Goal: Contribute content: Contribute content

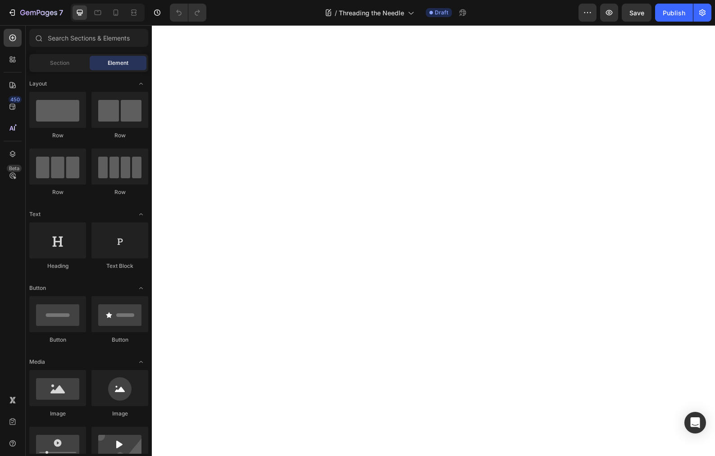
scroll to position [2863, 0]
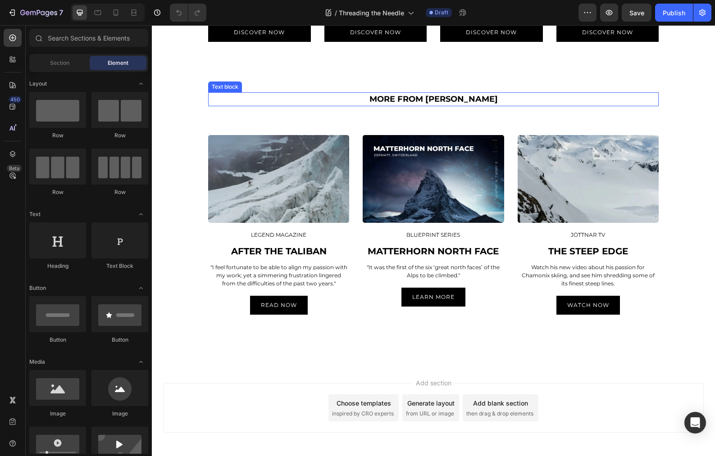
click at [462, 105] on p "MORE FROM [PERSON_NAME]" at bounding box center [433, 99] width 448 height 12
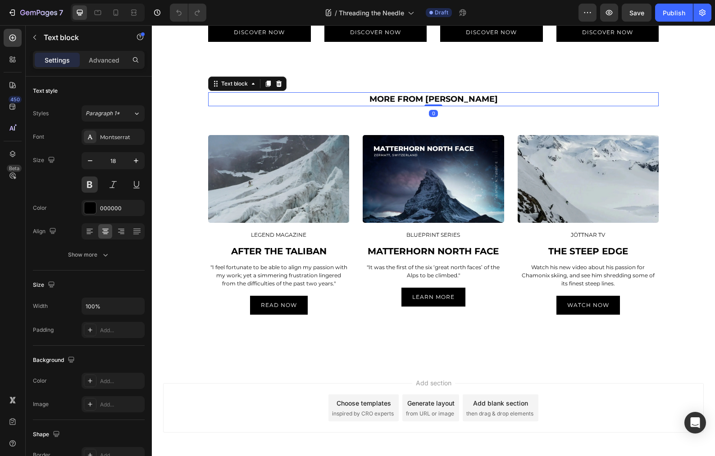
click at [453, 105] on p "MORE FROM [PERSON_NAME]" at bounding box center [433, 99] width 448 height 12
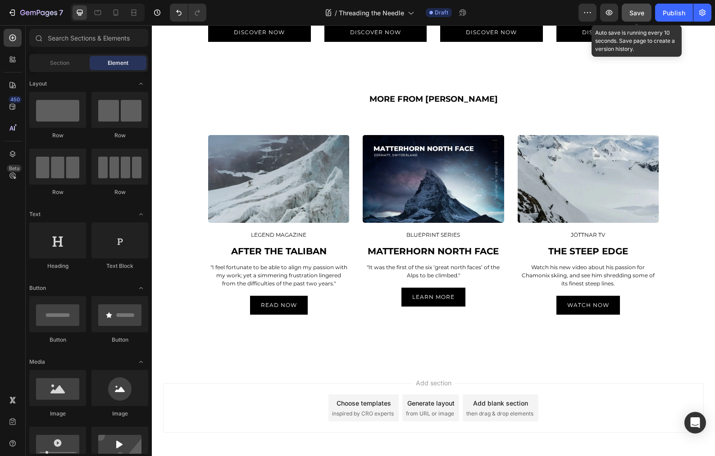
click at [633, 12] on span "Save" at bounding box center [636, 13] width 15 height 8
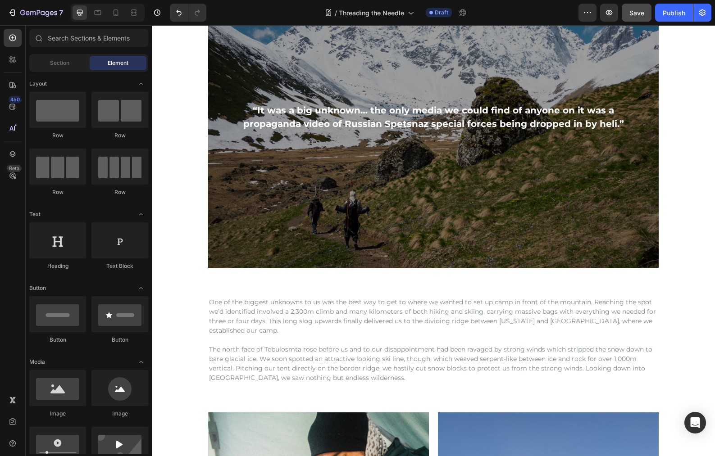
scroll to position [1076, 0]
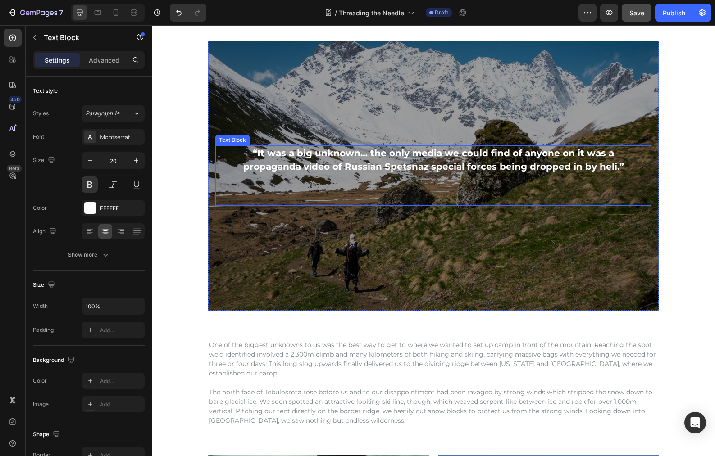
click at [353, 157] on p "“It was a big unknown… the only media we could find of anyone on it was a propa…" at bounding box center [433, 159] width 389 height 27
click at [330, 152] on p "“It was a big unknown… the only media we could find of anyone on it was a propa…" at bounding box center [433, 159] width 389 height 27
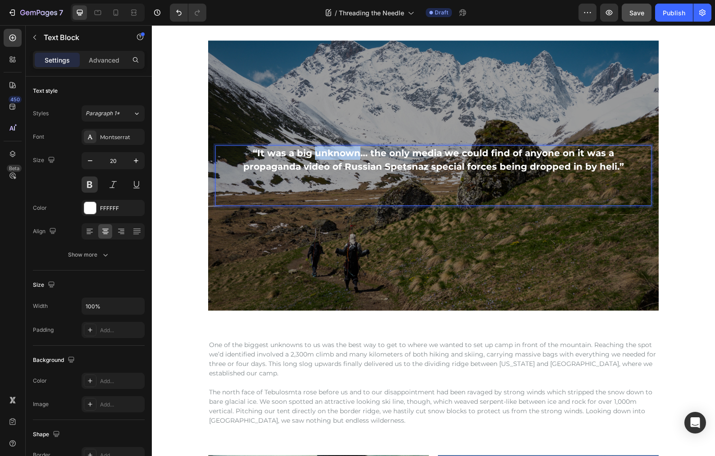
click at [330, 152] on p "“It was a big unknown… the only media we could find of anyone on it was a propa…" at bounding box center [433, 159] width 389 height 27
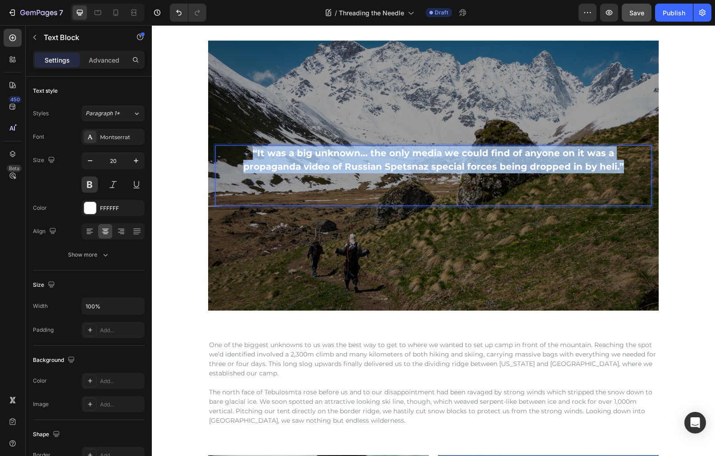
click at [330, 152] on p "“It was a big unknown… the only media we could find of anyone on it was a propa…" at bounding box center [433, 159] width 389 height 27
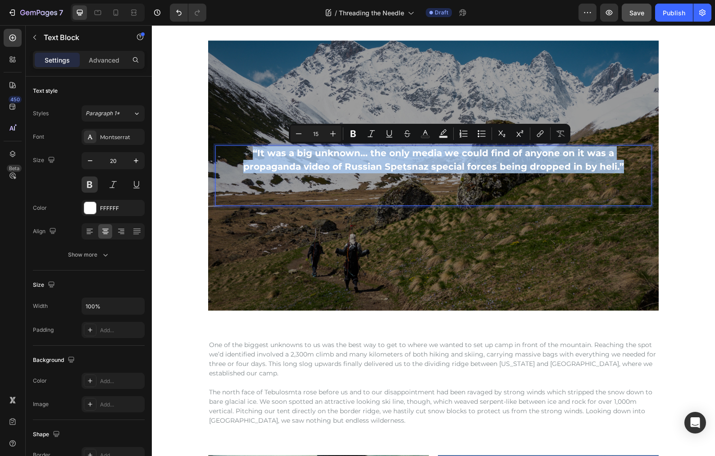
scroll to position [1082, 0]
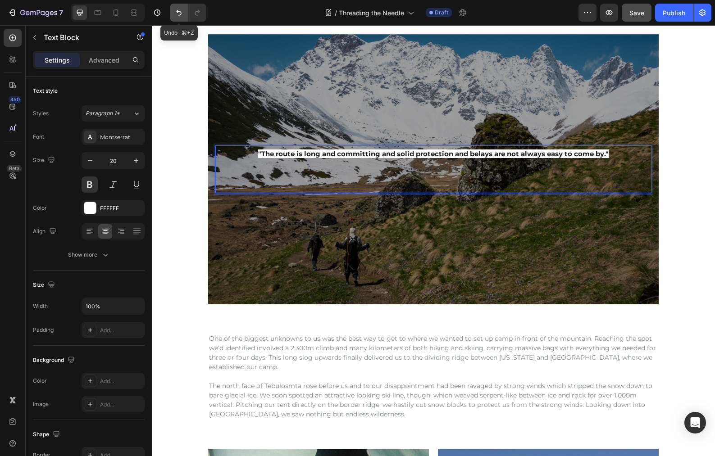
click at [178, 13] on icon "Undo/Redo" at bounding box center [178, 12] width 9 height 9
click at [177, 10] on icon "Undo/Redo" at bounding box center [178, 12] width 9 height 9
click at [177, 13] on icon "Undo/Redo" at bounding box center [178, 12] width 9 height 9
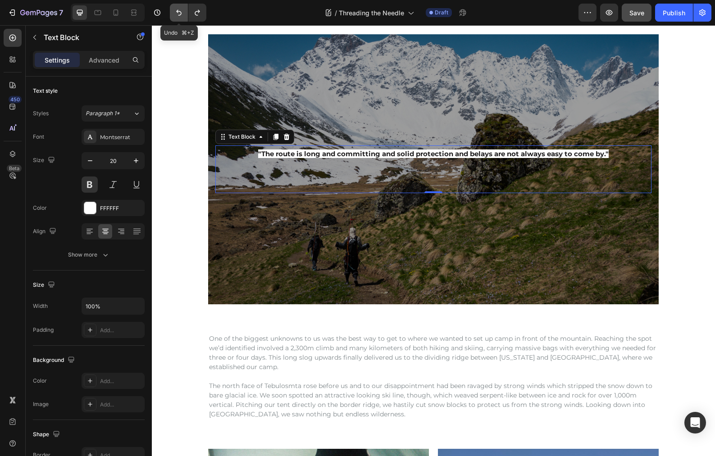
click at [177, 13] on icon "Undo/Redo" at bounding box center [178, 12] width 9 height 9
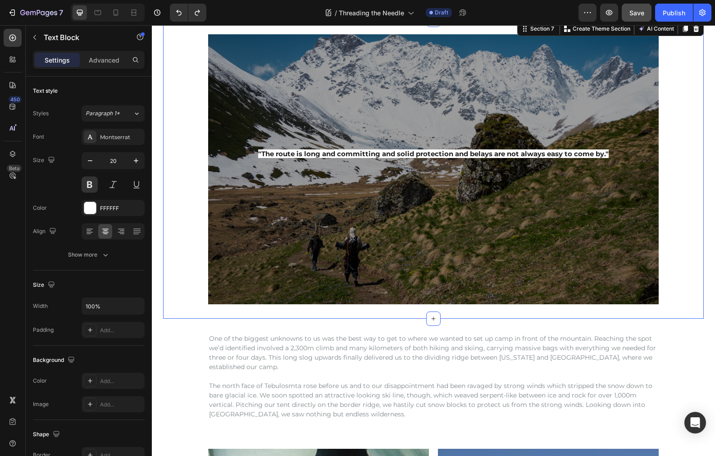
click at [186, 84] on div ""The route is long and committing and solid protection and belays are not alway…" at bounding box center [433, 169] width 540 height 270
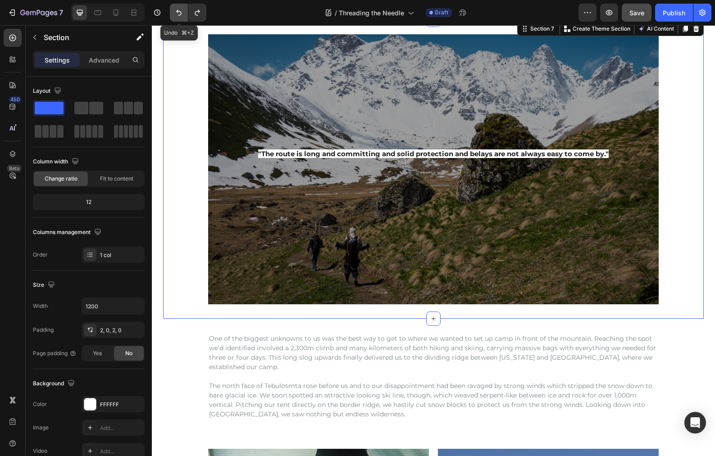
click at [177, 11] on icon "Undo/Redo" at bounding box center [178, 13] width 5 height 6
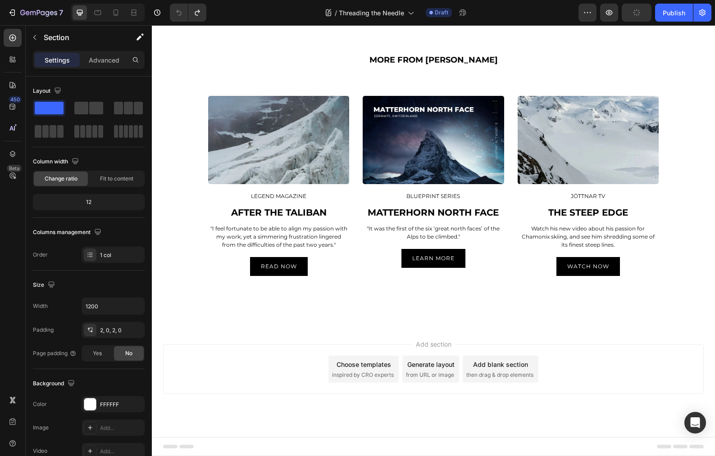
scroll to position [3638, 0]
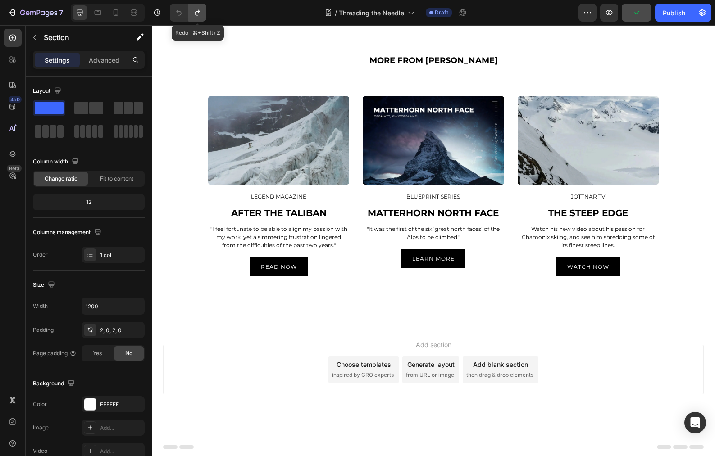
click at [196, 13] on icon "Undo/Redo" at bounding box center [197, 12] width 9 height 9
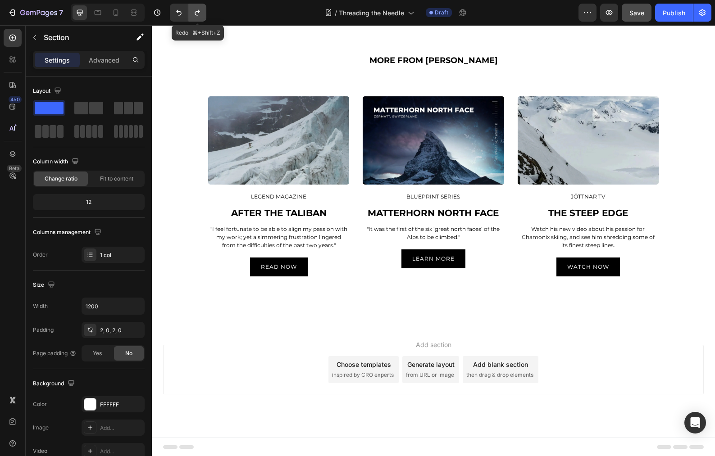
click at [196, 13] on icon "Undo/Redo" at bounding box center [197, 12] width 9 height 9
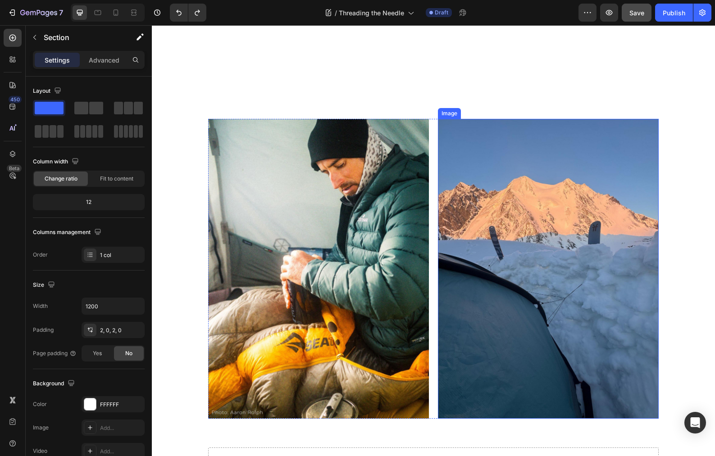
scroll to position [1850, 0]
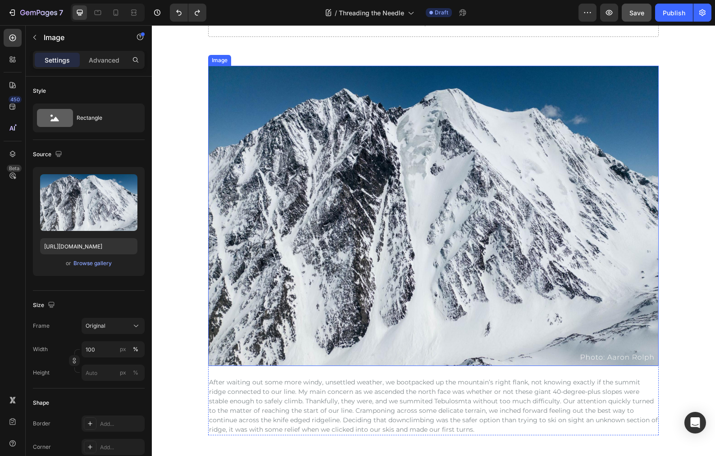
click at [417, 198] on img at bounding box center [433, 216] width 450 height 300
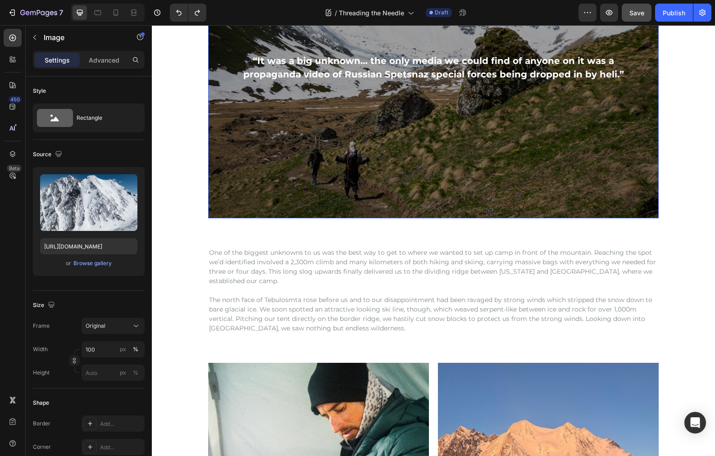
scroll to position [1178, 0]
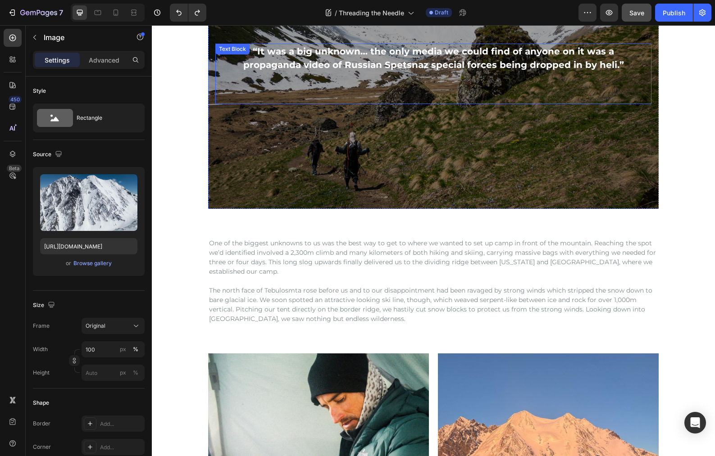
click at [396, 76] on div "“It was a big unknown… the only media we could find of anyone on it was a propa…" at bounding box center [433, 74] width 436 height 60
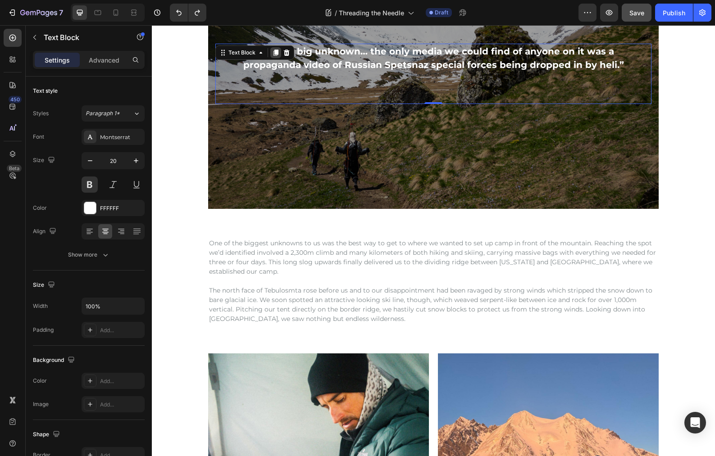
click at [273, 53] on icon at bounding box center [275, 53] width 5 height 6
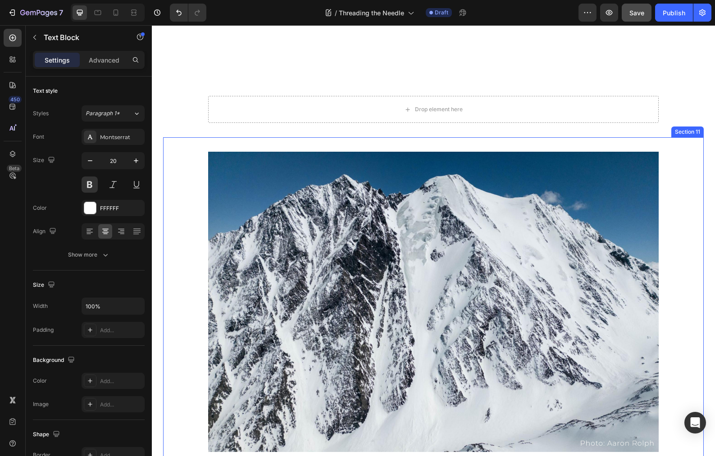
scroll to position [1855, 0]
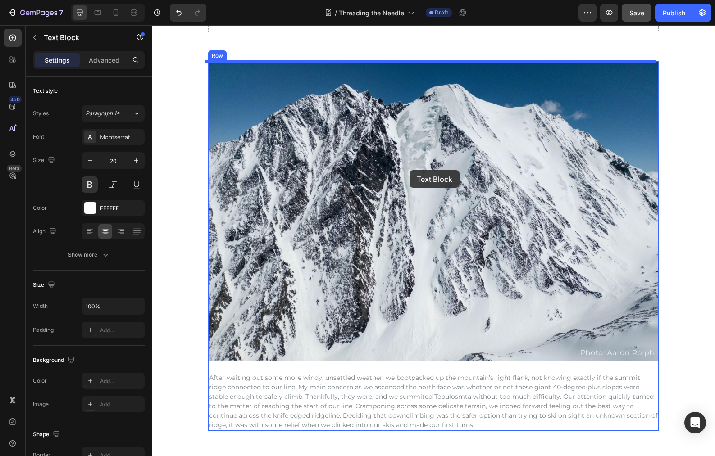
drag, startPoint x: 221, startPoint y: 65, endPoint x: 409, endPoint y: 170, distance: 215.5
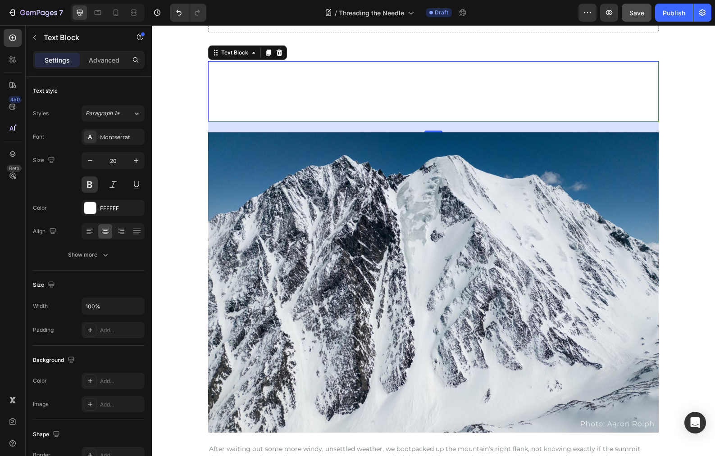
click at [322, 96] on div "“It was a big unknown… the only media we could find of anyone on it was a propa…" at bounding box center [433, 91] width 450 height 60
click at [617, 100] on div "“It was a big unknown… the only media we could find of anyone on it was a propa…" at bounding box center [433, 91] width 450 height 60
click at [280, 52] on div at bounding box center [279, 52] width 11 height 11
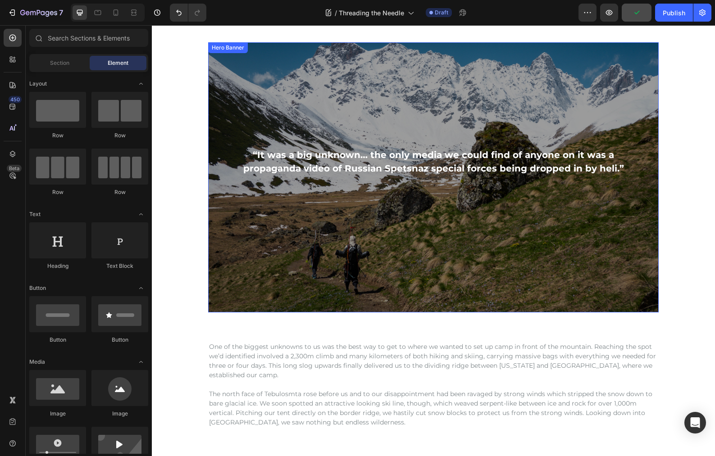
scroll to position [1055, 0]
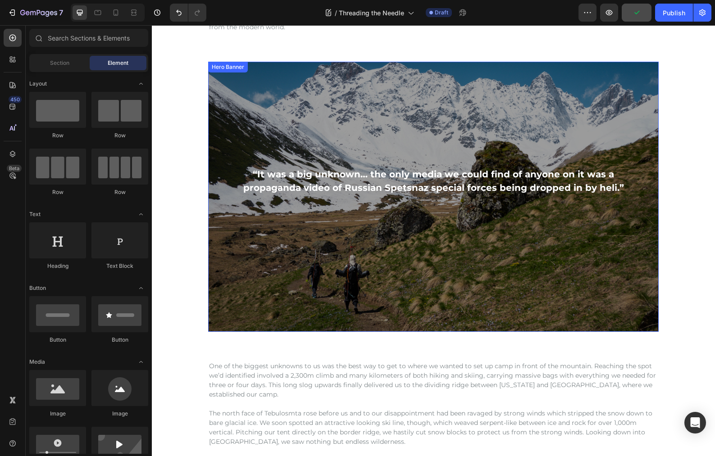
click at [642, 129] on div "Overlay" at bounding box center [433, 197] width 450 height 270
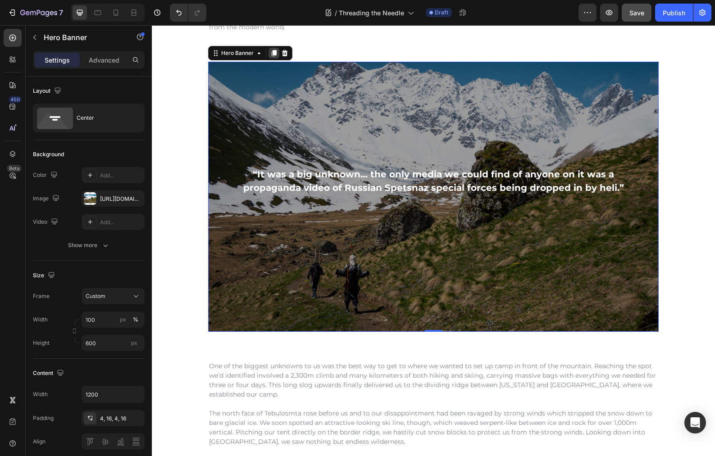
click at [270, 50] on icon at bounding box center [273, 53] width 7 height 7
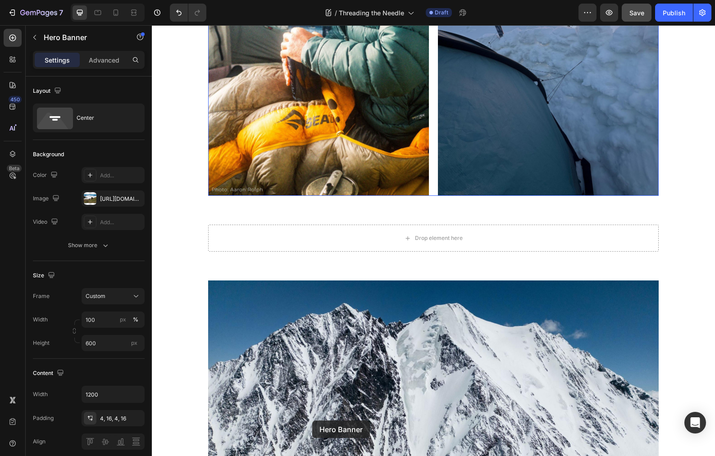
scroll to position [1926, 0]
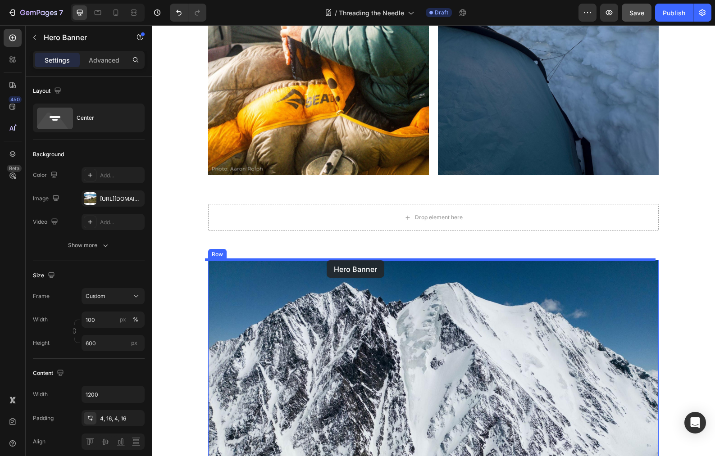
drag, startPoint x: 213, startPoint y: 50, endPoint x: 326, endPoint y: 261, distance: 239.7
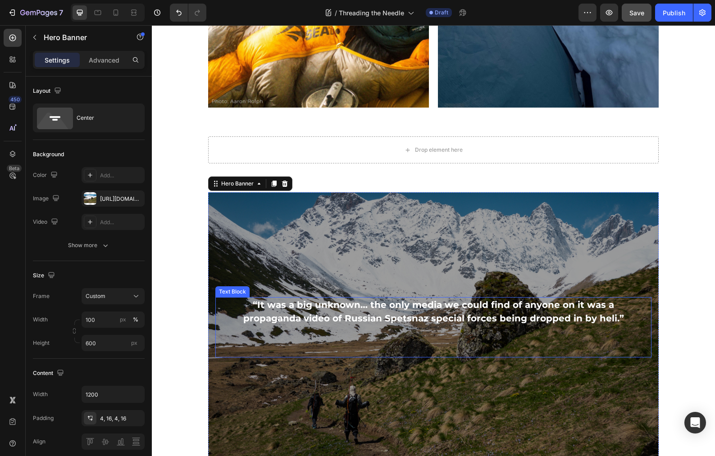
scroll to position [1994, 0]
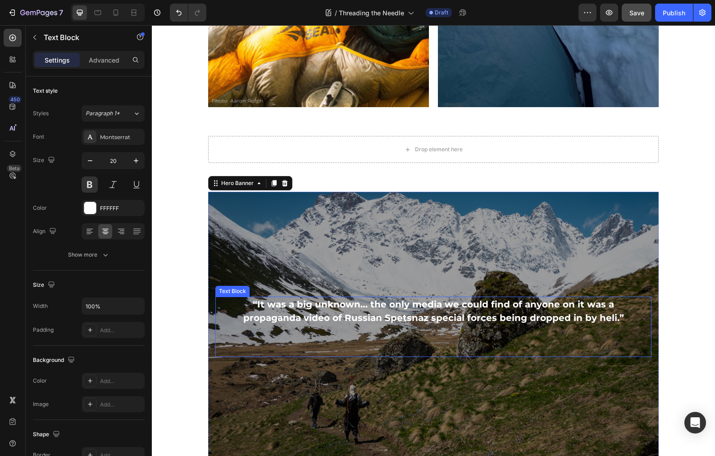
click at [397, 319] on p "“It was a big unknown… the only media we could find of anyone on it was a propa…" at bounding box center [433, 311] width 389 height 27
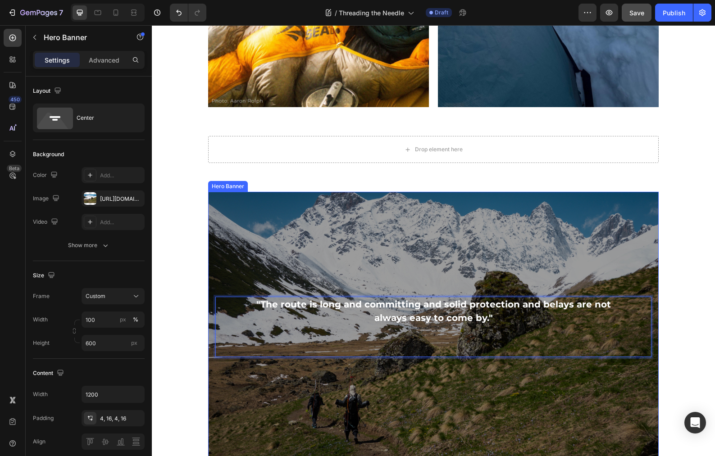
click at [593, 257] on div "Overlay" at bounding box center [433, 327] width 450 height 270
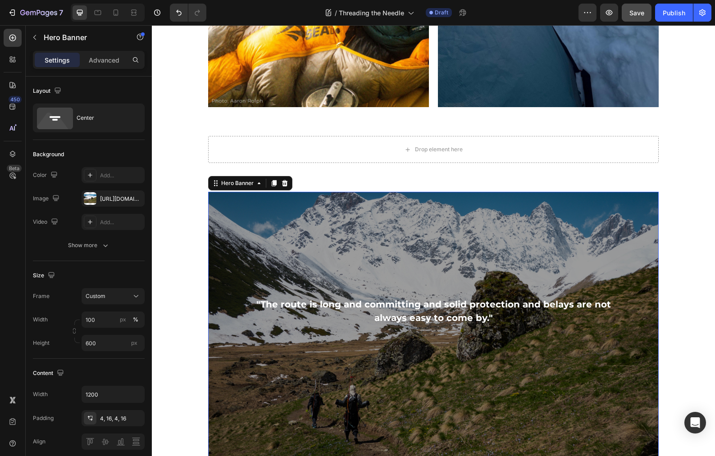
click at [502, 224] on div "Overlay" at bounding box center [433, 327] width 450 height 270
click at [113, 202] on div "[URL][DOMAIN_NAME]" at bounding box center [113, 199] width 26 height 8
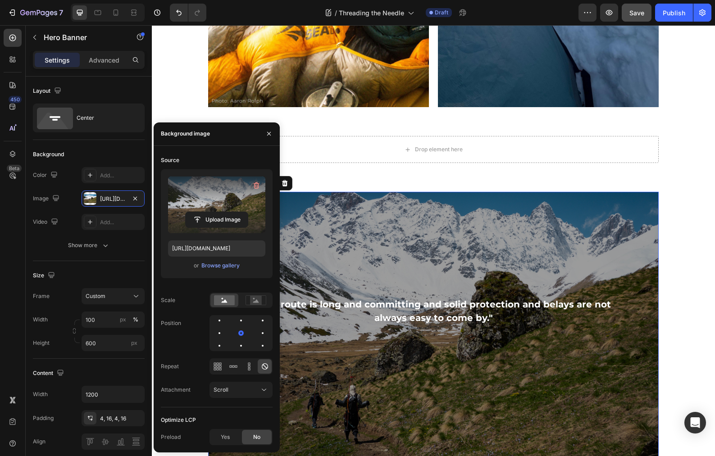
click at [218, 204] on label at bounding box center [216, 205] width 97 height 57
click at [218, 212] on input "file" at bounding box center [217, 219] width 62 height 15
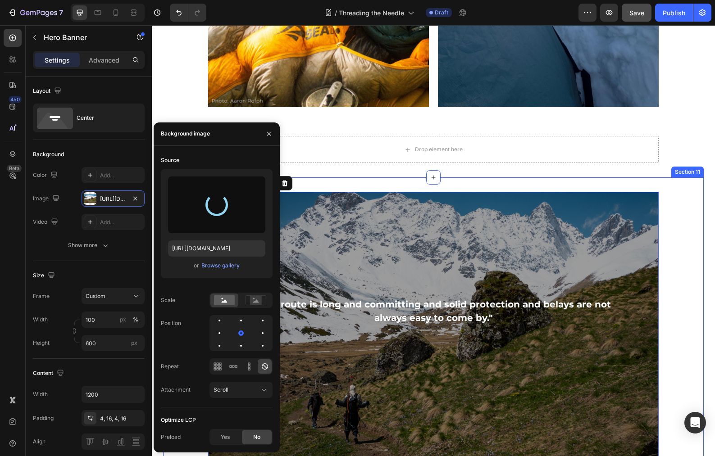
type input "[URL][DOMAIN_NAME]"
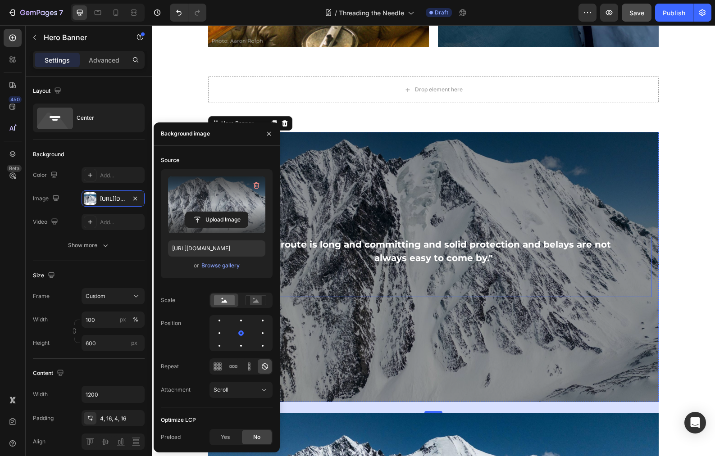
scroll to position [2055, 0]
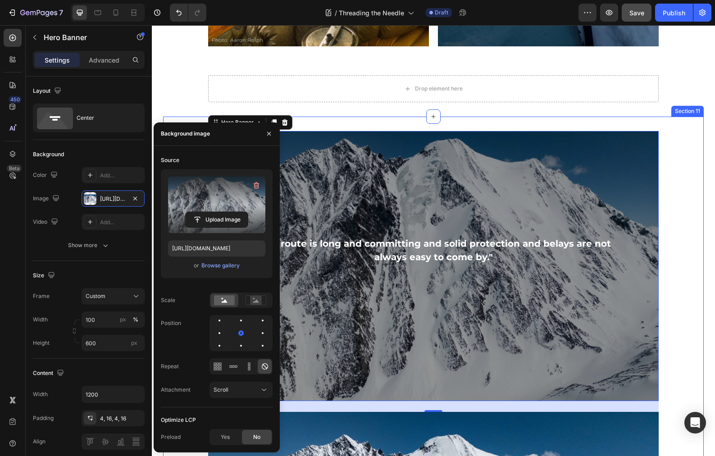
click at [675, 340] on div ""The route is long and committing and solid protection and belays are not alway…" at bounding box center [433, 456] width 540 height 651
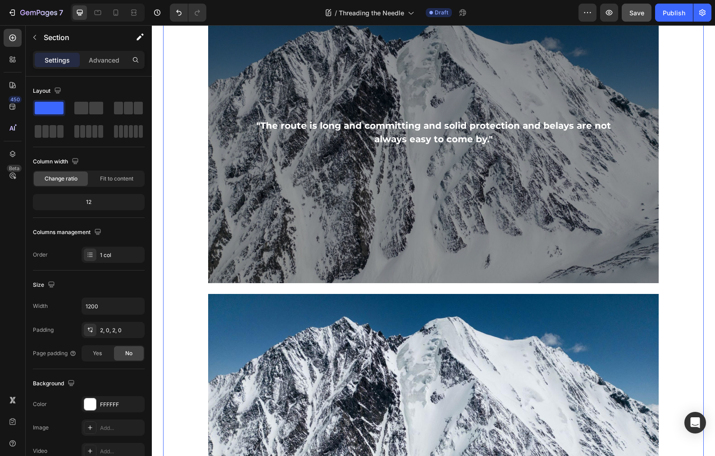
scroll to position [2227, 0]
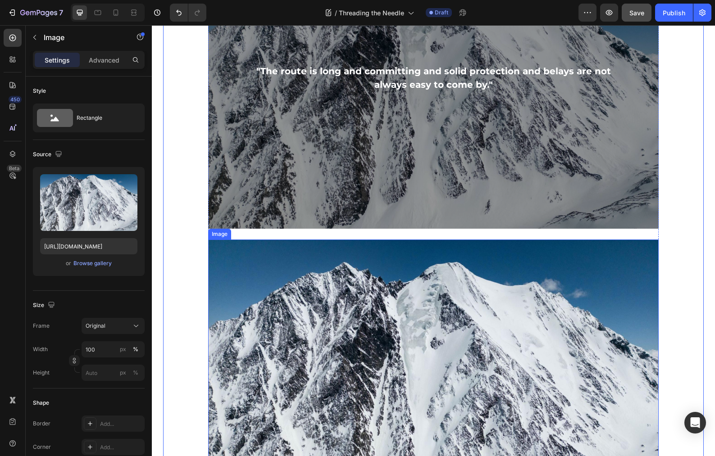
click at [607, 344] on img at bounding box center [433, 390] width 450 height 300
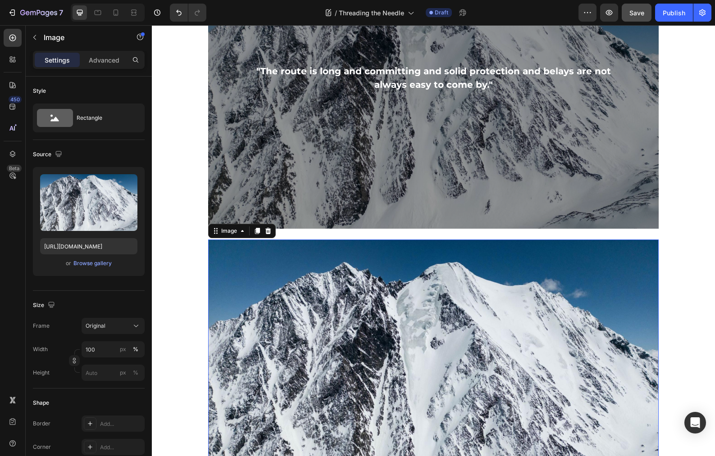
click at [575, 324] on img at bounding box center [433, 390] width 450 height 300
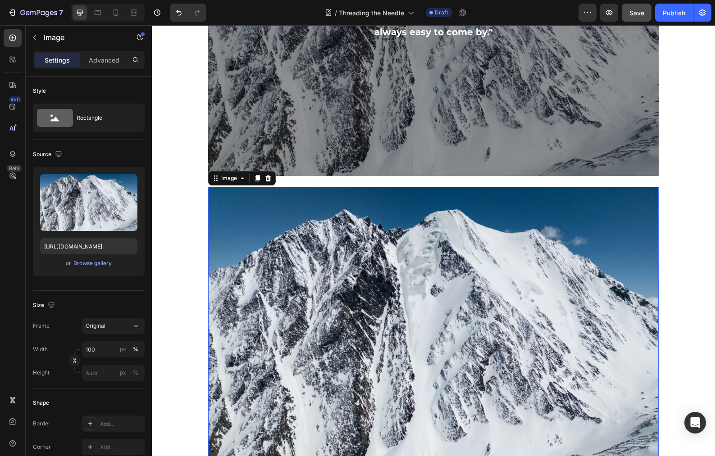
scroll to position [2312, 0]
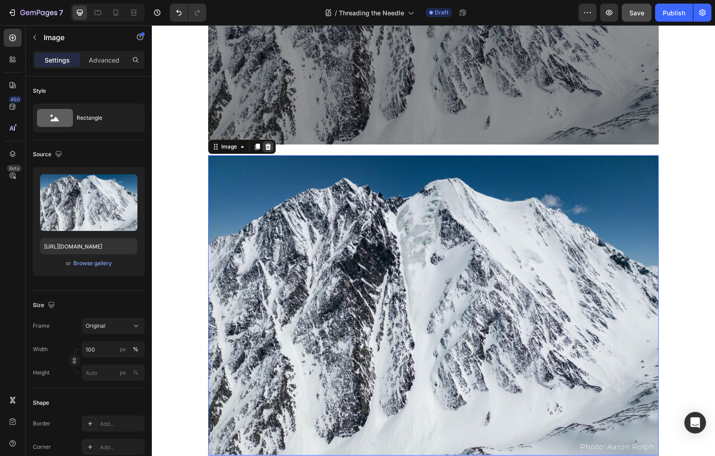
click at [267, 148] on icon at bounding box center [267, 146] width 7 height 7
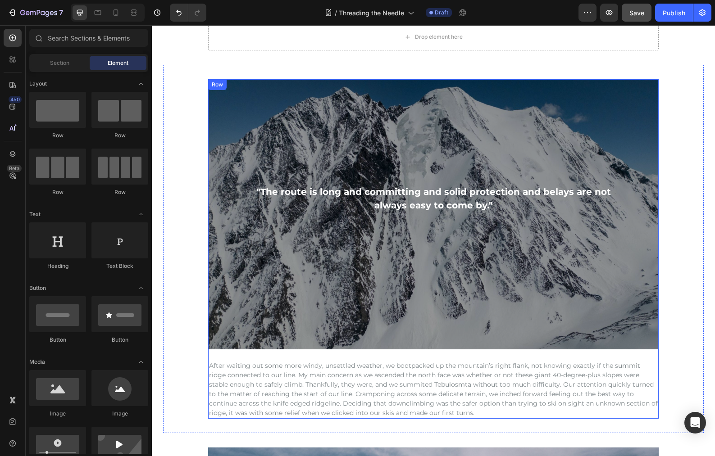
scroll to position [2095, 0]
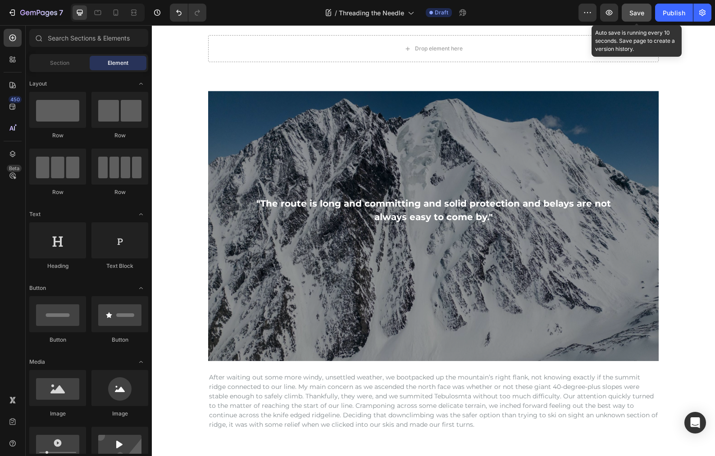
click at [634, 15] on span "Save" at bounding box center [636, 13] width 15 height 8
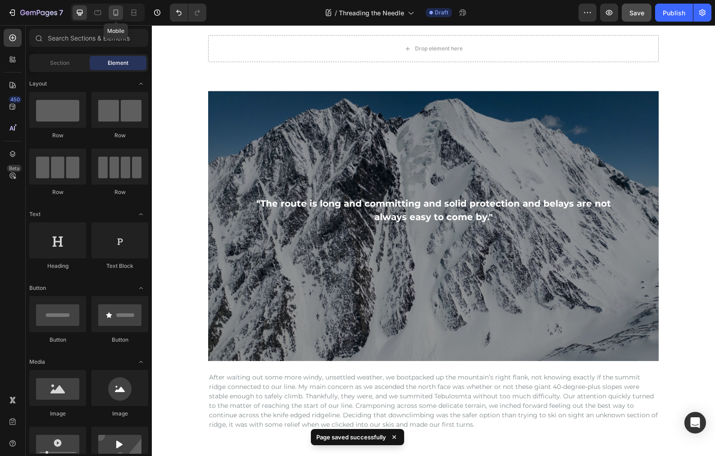
click at [116, 13] on icon at bounding box center [115, 12] width 9 height 9
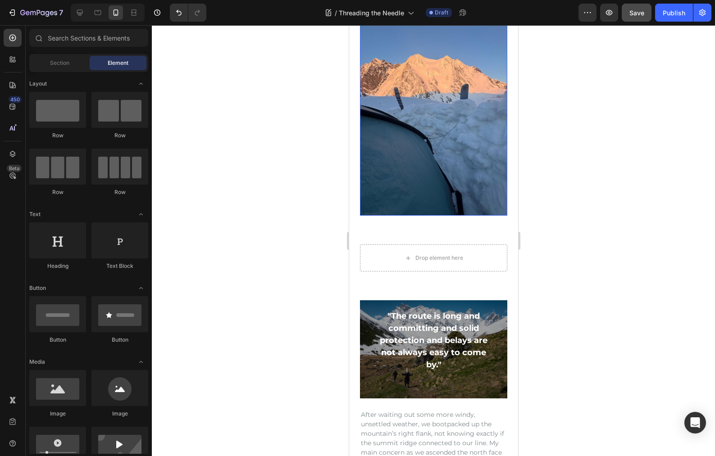
scroll to position [1866, 0]
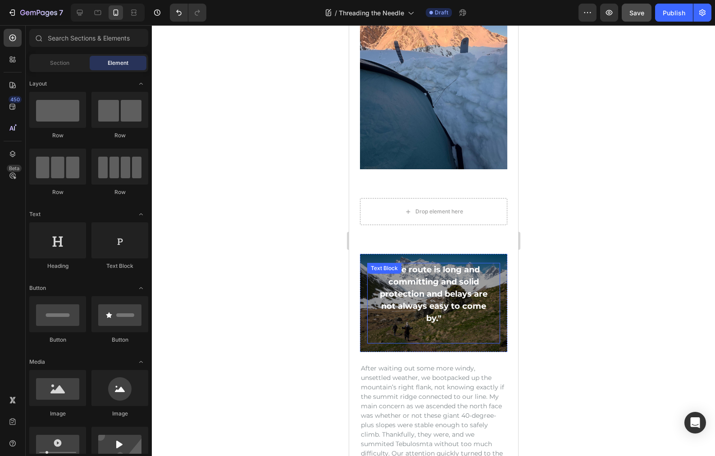
click at [447, 271] on p ""The route is long and committing and solid protection and belays are not alway…" at bounding box center [432, 294] width 109 height 61
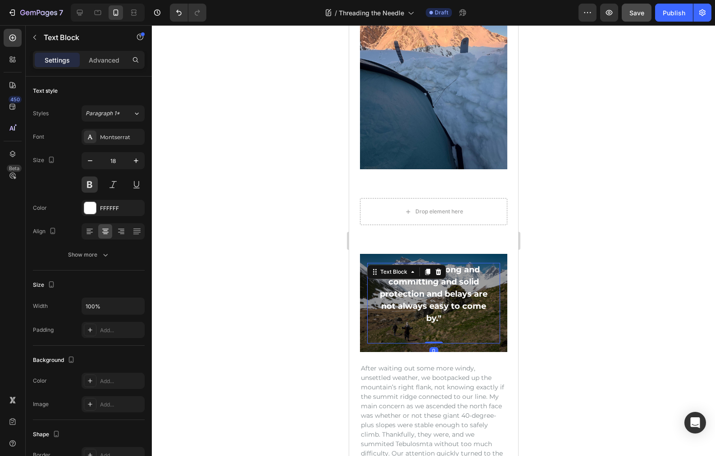
click at [437, 272] on p ""The route is long and committing and solid protection and belays are not alway…" at bounding box center [432, 294] width 109 height 61
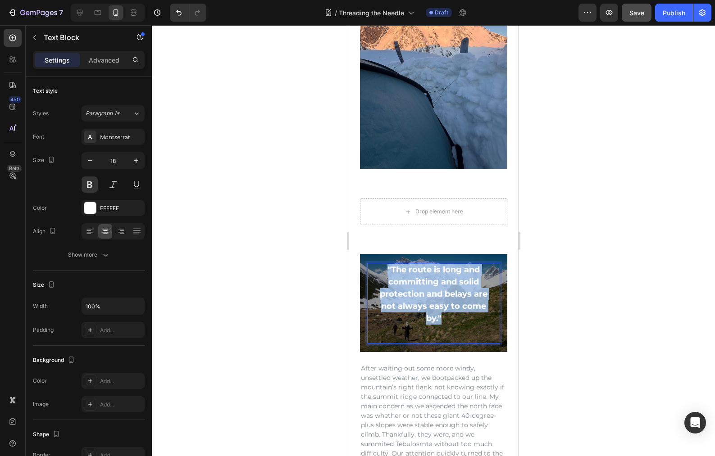
click at [437, 272] on p ""The route is long and committing and solid protection and belays are not alway…" at bounding box center [432, 294] width 109 height 61
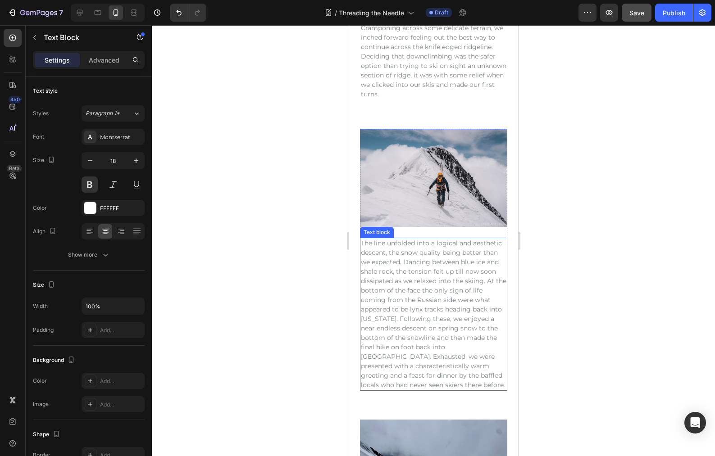
type input "16"
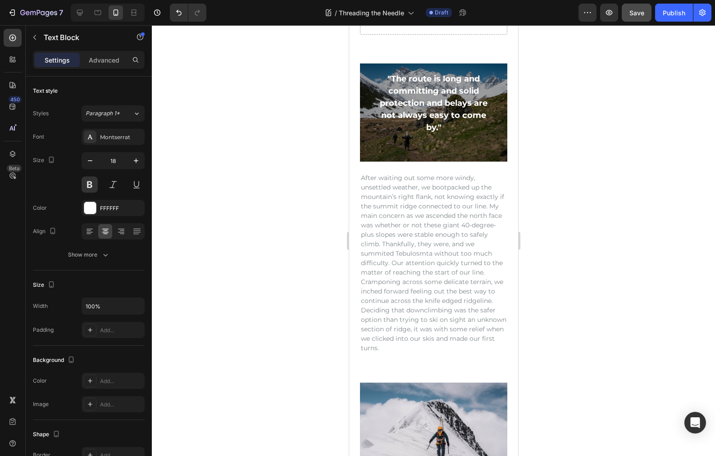
scroll to position [2789, 0]
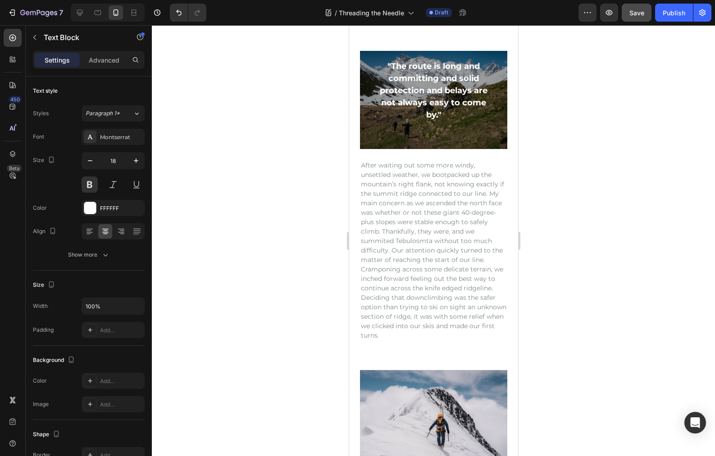
click at [433, 96] on p ""The route is long and committing and solid protection and belays are not alway…" at bounding box center [432, 90] width 109 height 61
click at [435, 94] on p ""The route is long and committing and solid protection and belays are not alway…" at bounding box center [432, 90] width 109 height 61
click at [484, 134] on div ""The route is long and committing and solid protection and belays are not alway…" at bounding box center [433, 99] width 133 height 81
click at [487, 133] on div ""The route is long and committing and solid protection and belays are not alway…" at bounding box center [433, 99] width 133 height 81
click at [488, 101] on div ""The route is long and committing and solid protection and belays are not alway…" at bounding box center [433, 99] width 133 height 81
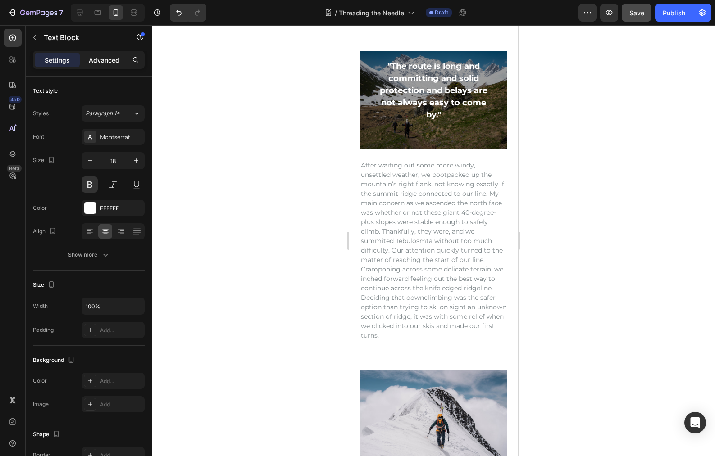
click at [98, 66] on div "Advanced" at bounding box center [103, 60] width 45 height 14
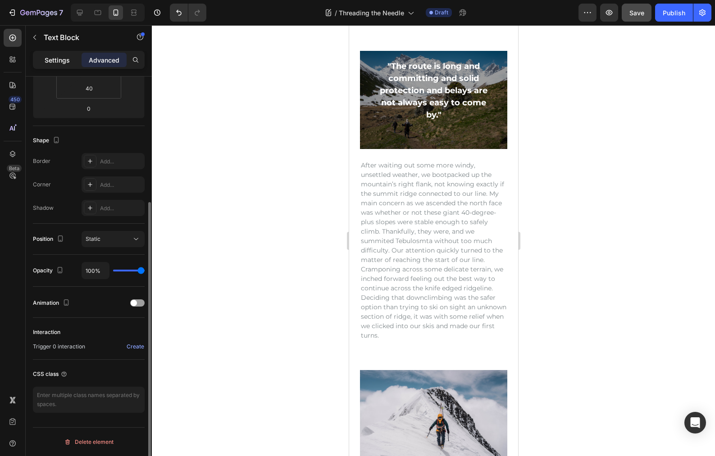
click at [67, 66] on div "Settings" at bounding box center [57, 60] width 45 height 14
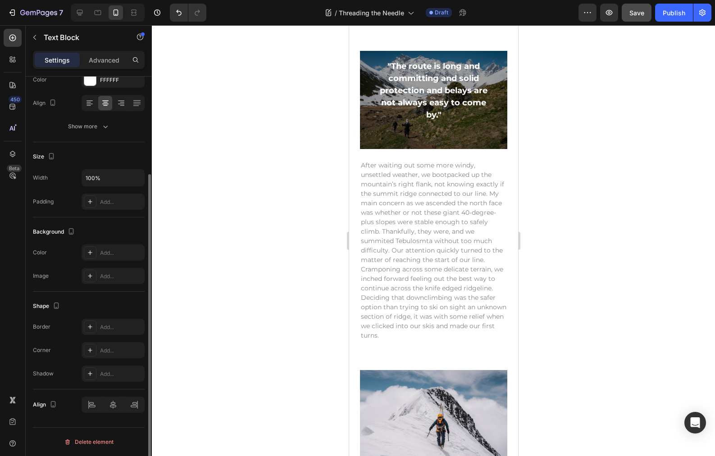
scroll to position [37, 0]
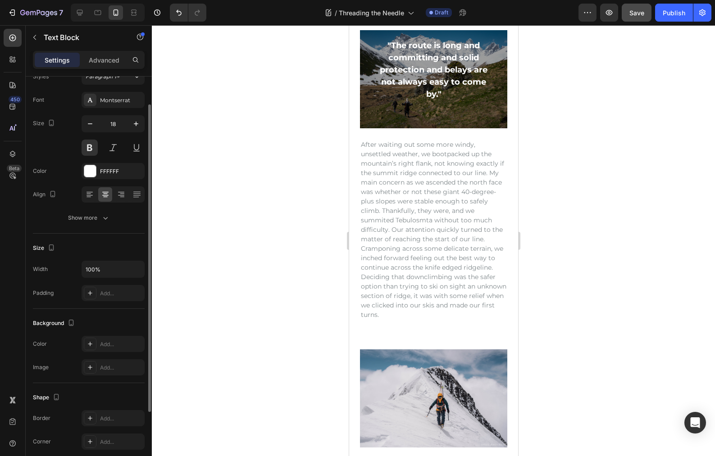
click at [371, 39] on div ""The route is long and committing and solid protection and belays are not alway…" at bounding box center [433, 79] width 133 height 81
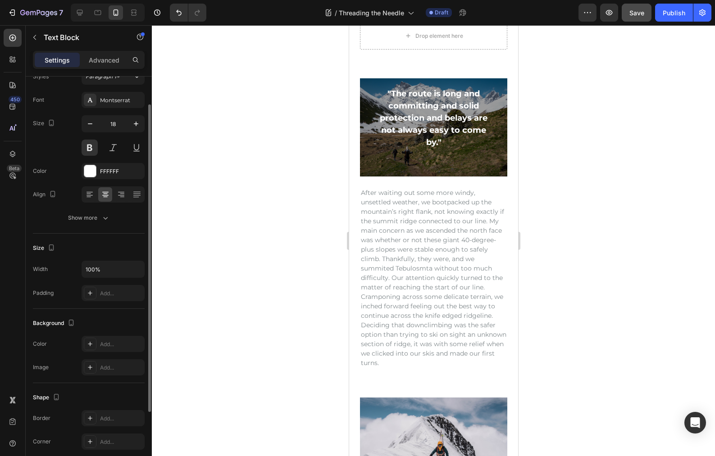
scroll to position [2379, 0]
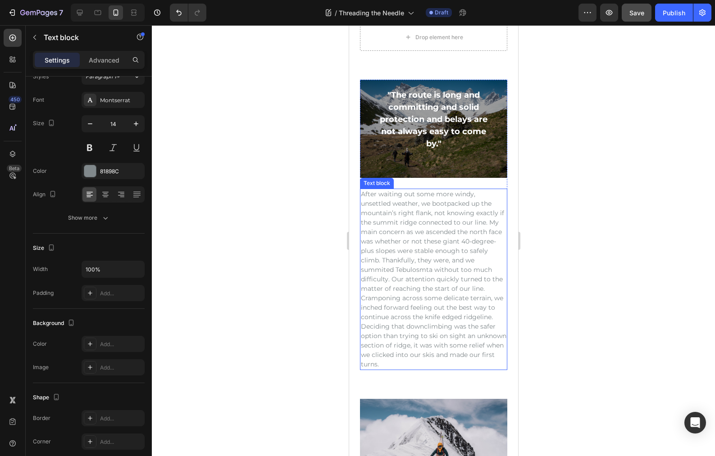
click at [371, 212] on p "After waiting out some more windy, unsettled weather, we bootpacked up the moun…" at bounding box center [432, 280] width 145 height 180
click at [376, 156] on div ""The route is long and committing and solid protection and belays are not alway…" at bounding box center [433, 128] width 133 height 81
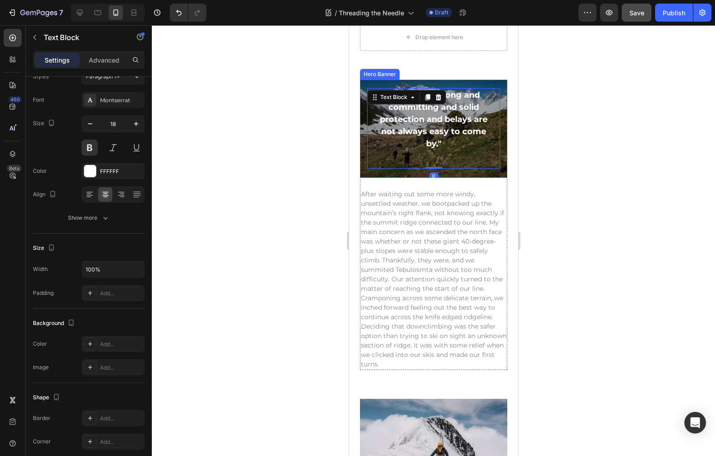
click at [382, 171] on div ""The route is long and committing and solid protection and belays are not alway…" at bounding box center [432, 128] width 147 height 95
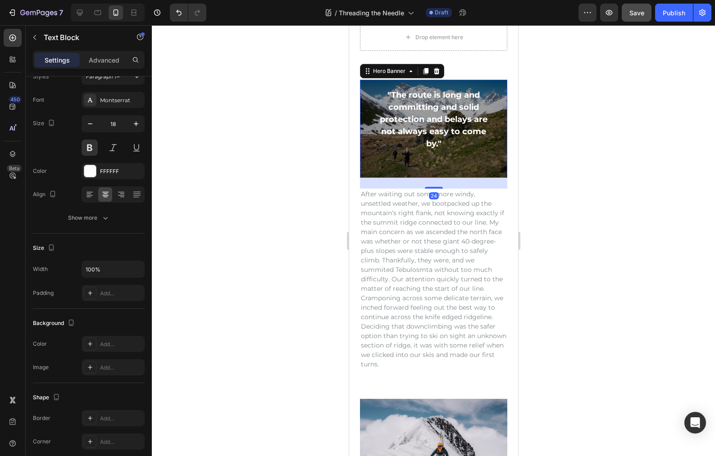
scroll to position [0, 0]
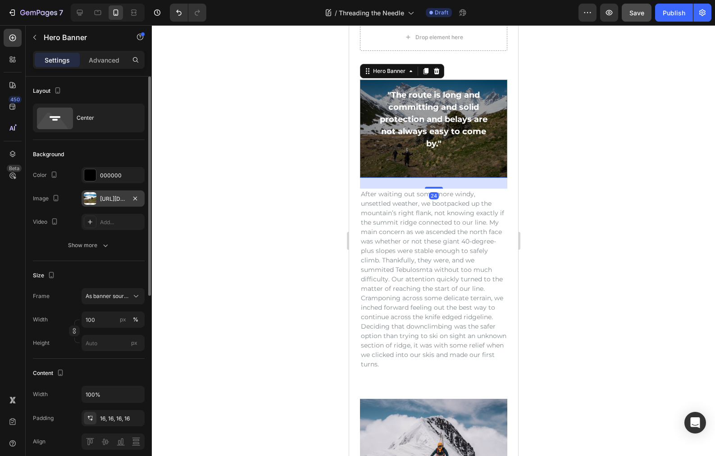
click at [101, 195] on div "[URL][DOMAIN_NAME]" at bounding box center [113, 199] width 26 height 8
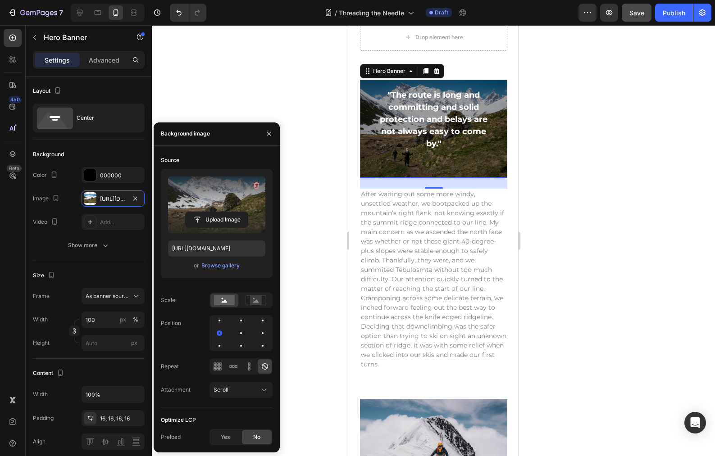
click at [200, 199] on label at bounding box center [216, 205] width 97 height 57
click at [200, 212] on input "file" at bounding box center [217, 219] width 62 height 15
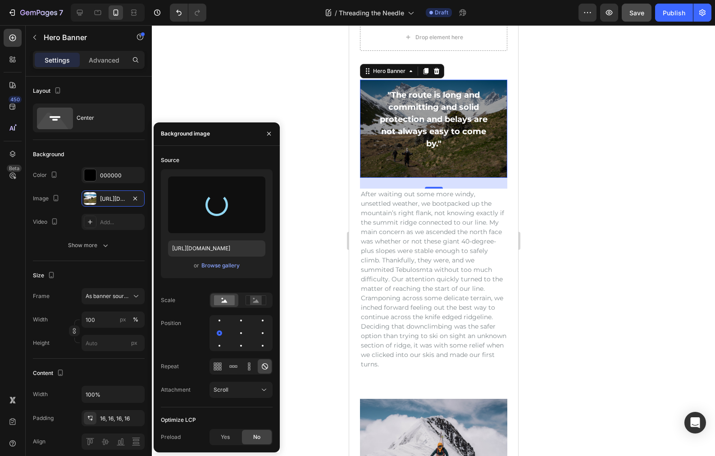
type input "[URL][DOMAIN_NAME]"
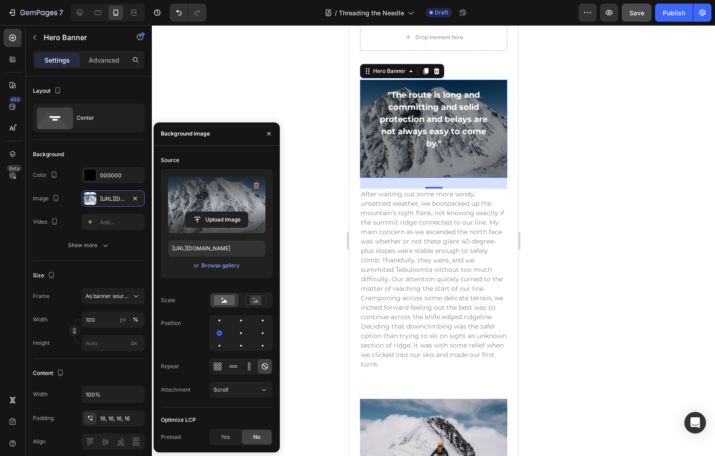
click at [608, 222] on div at bounding box center [433, 240] width 563 height 431
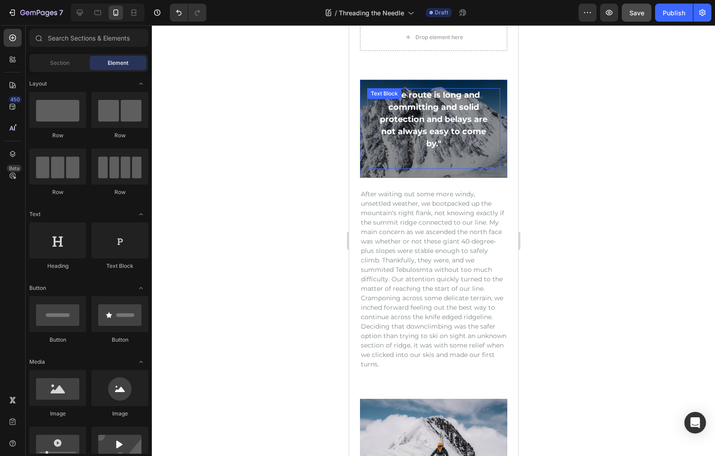
click at [472, 163] on div ""The route is long and committing and solid protection and belays are not alway…" at bounding box center [433, 128] width 133 height 81
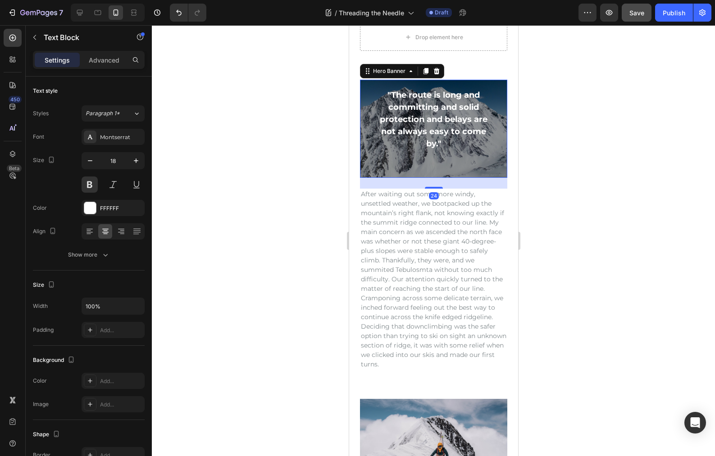
click at [496, 142] on div ""The route is long and committing and solid protection and belays are not alway…" at bounding box center [432, 128] width 147 height 95
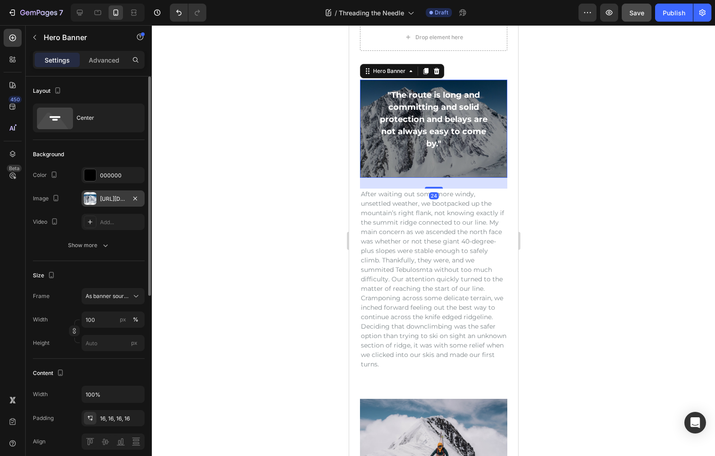
click at [104, 200] on div "[URL][DOMAIN_NAME]" at bounding box center [113, 199] width 26 height 8
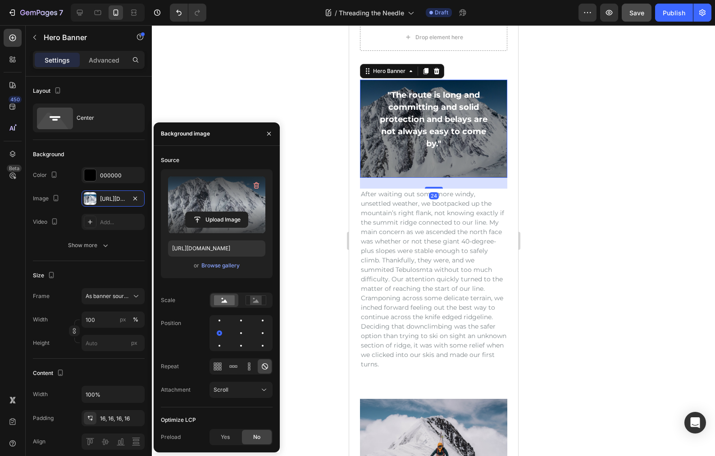
click at [200, 197] on label at bounding box center [216, 205] width 97 height 57
click at [200, 212] on input "file" at bounding box center [217, 219] width 62 height 15
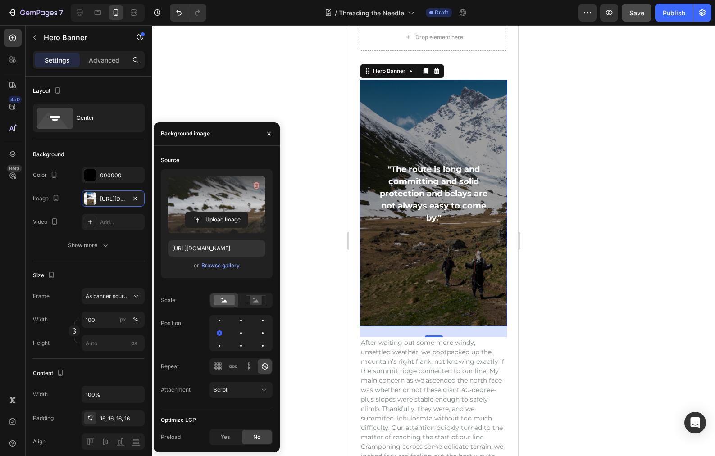
click at [224, 193] on label at bounding box center [216, 205] width 97 height 57
click at [224, 212] on input "file" at bounding box center [217, 219] width 62 height 15
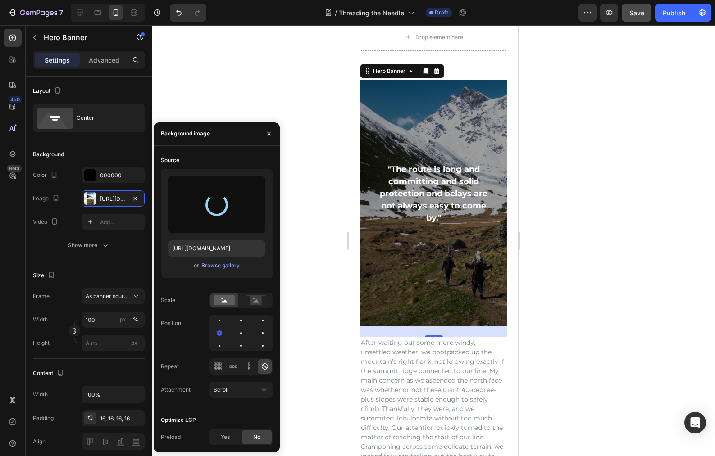
type input "[URL][DOMAIN_NAME]"
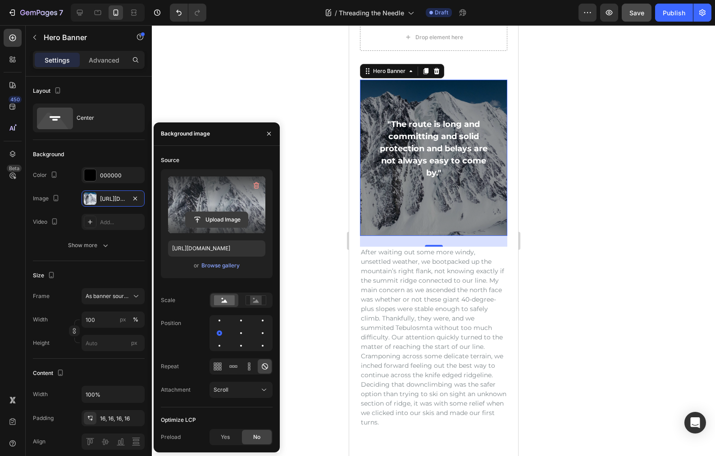
click at [222, 217] on input "file" at bounding box center [217, 219] width 62 height 15
click at [246, 202] on label at bounding box center [216, 205] width 97 height 57
click at [246, 212] on input "file" at bounding box center [217, 219] width 62 height 15
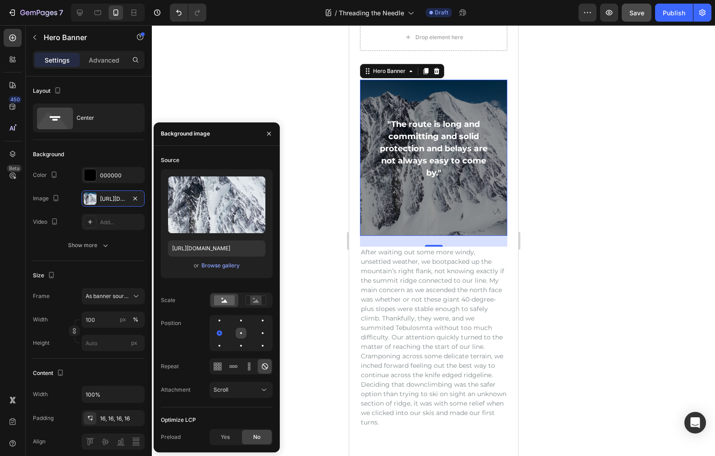
click at [240, 332] on div at bounding box center [241, 333] width 2 height 2
click at [248, 367] on icon at bounding box center [249, 366] width 2 height 2
click at [262, 303] on icon at bounding box center [255, 300] width 21 height 10
click at [218, 297] on rect at bounding box center [224, 300] width 21 height 10
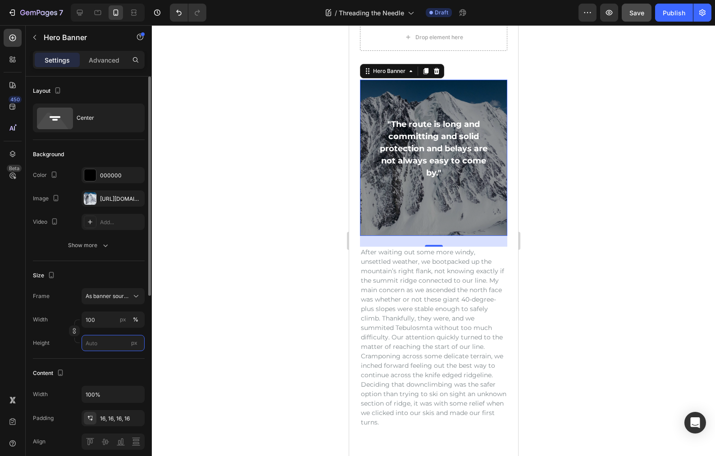
click at [103, 341] on input "px" at bounding box center [112, 343] width 63 height 16
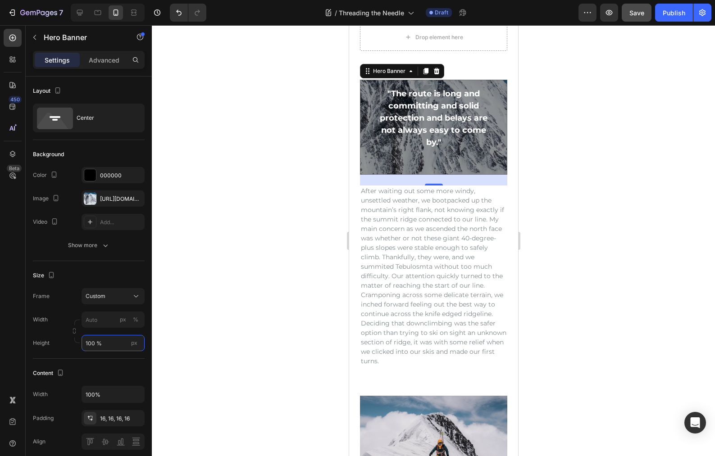
type input "100 %"
click at [202, 339] on div at bounding box center [433, 240] width 563 height 431
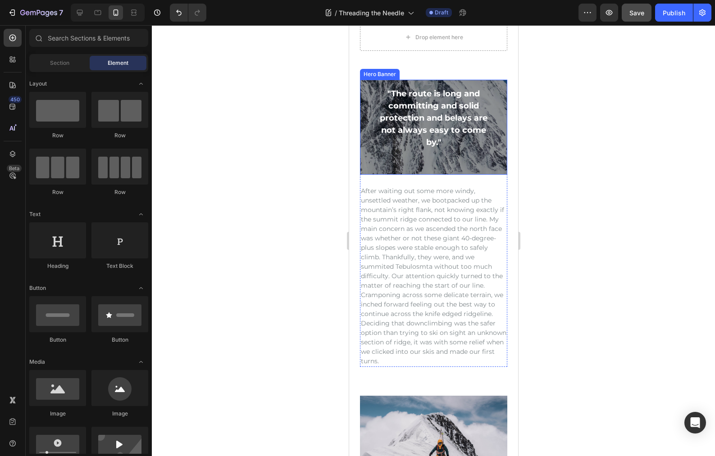
click at [367, 168] on div ""The route is long and committing and solid protection and belays are not alway…" at bounding box center [432, 127] width 147 height 95
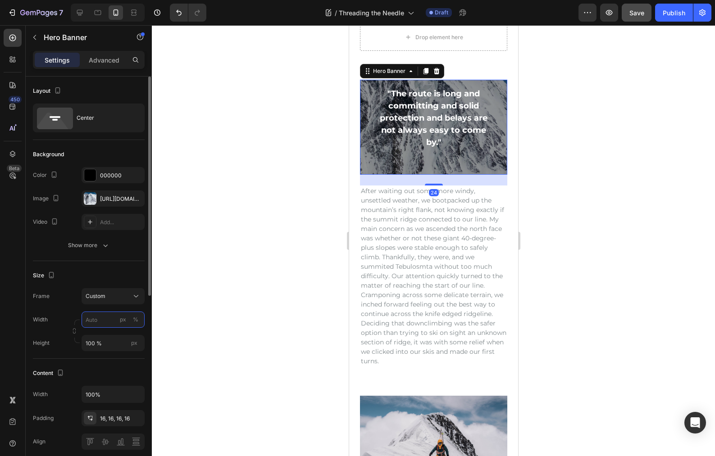
click at [100, 324] on input "px %" at bounding box center [112, 320] width 63 height 16
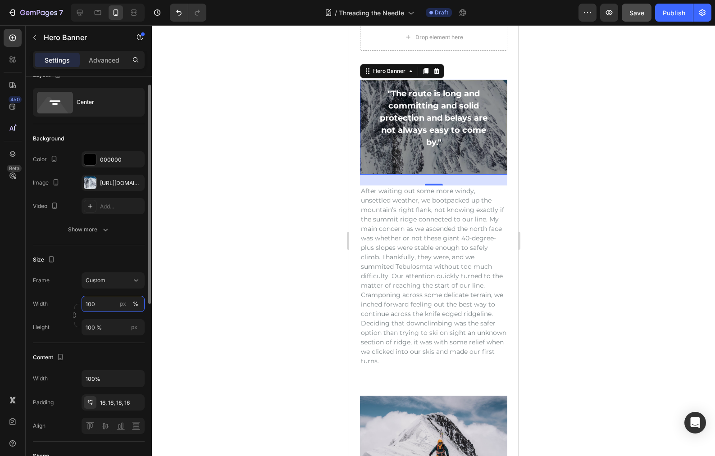
scroll to position [84, 0]
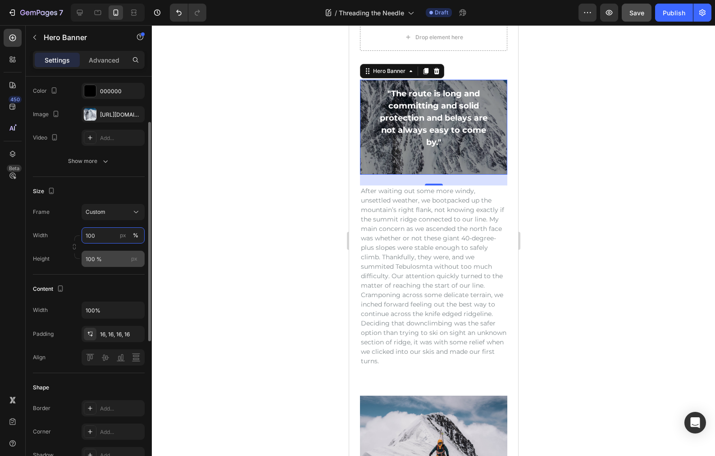
type input "100"
click at [113, 262] on input "100 %" at bounding box center [112, 259] width 63 height 16
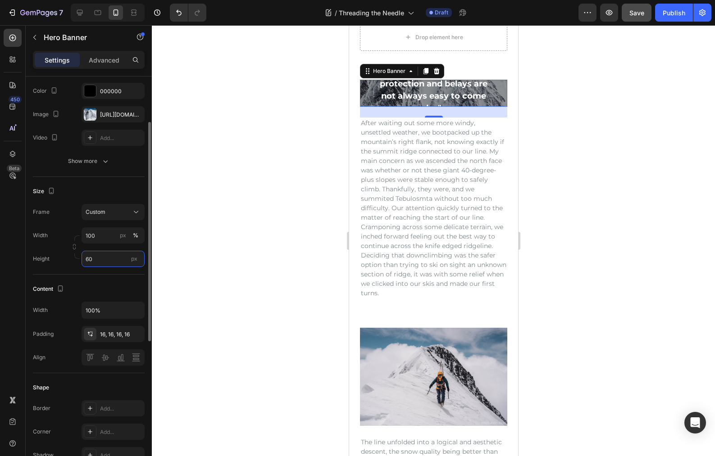
type input "6"
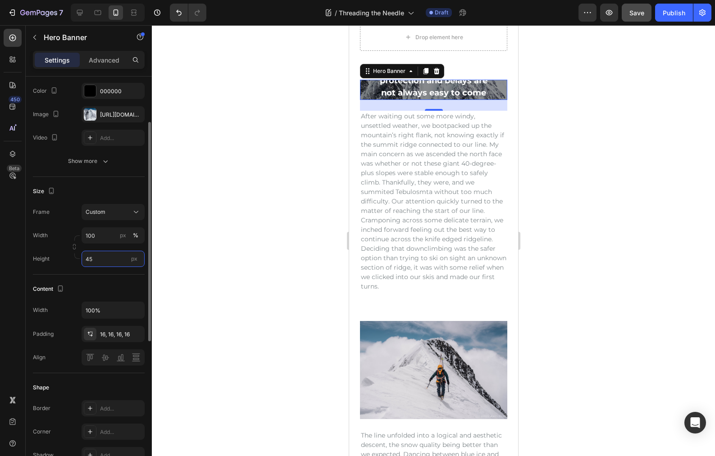
type input "4"
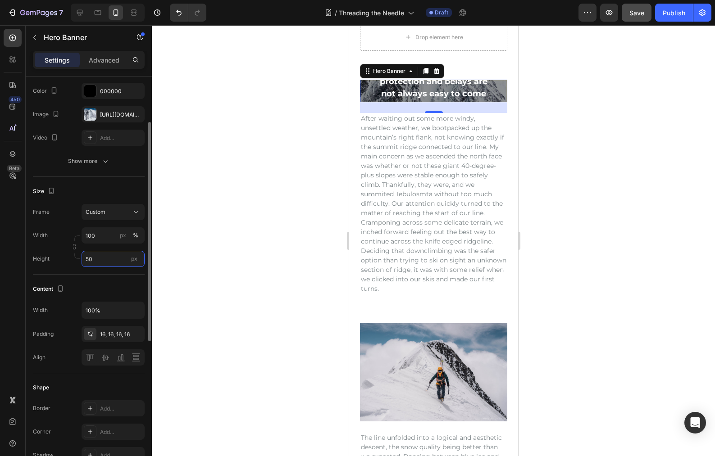
type input "500"
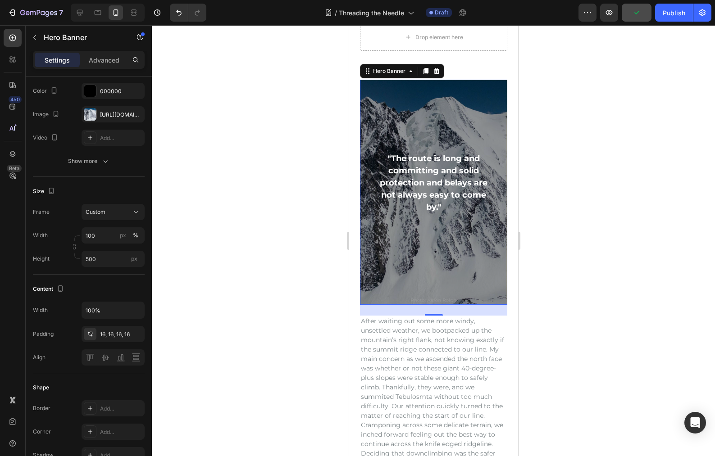
click at [204, 323] on div at bounding box center [433, 240] width 563 height 431
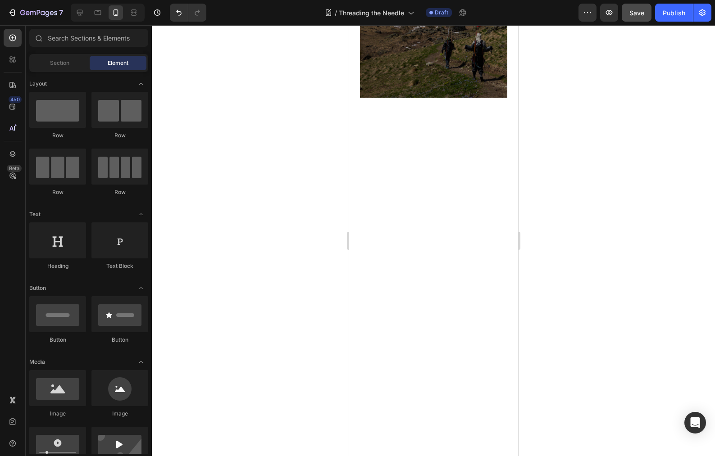
scroll to position [738, 0]
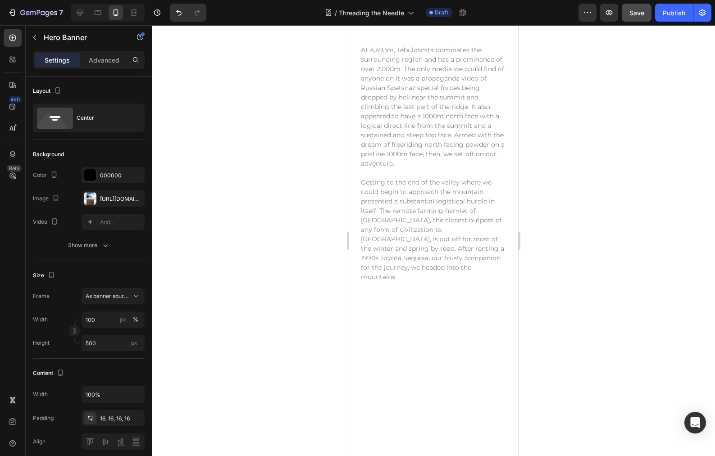
click at [97, 13] on icon at bounding box center [97, 12] width 9 height 9
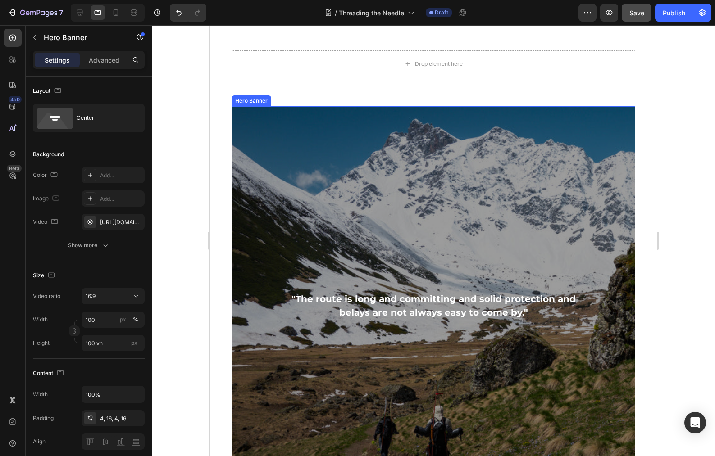
scroll to position [2179, 0]
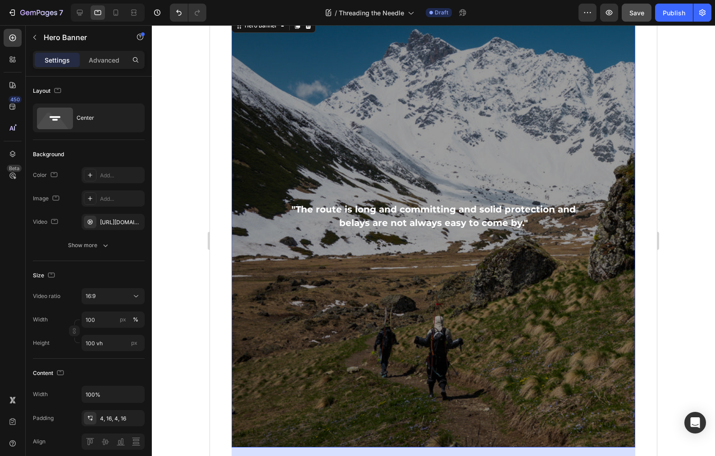
click at [330, 133] on div "Overlay" at bounding box center [432, 232] width 403 height 431
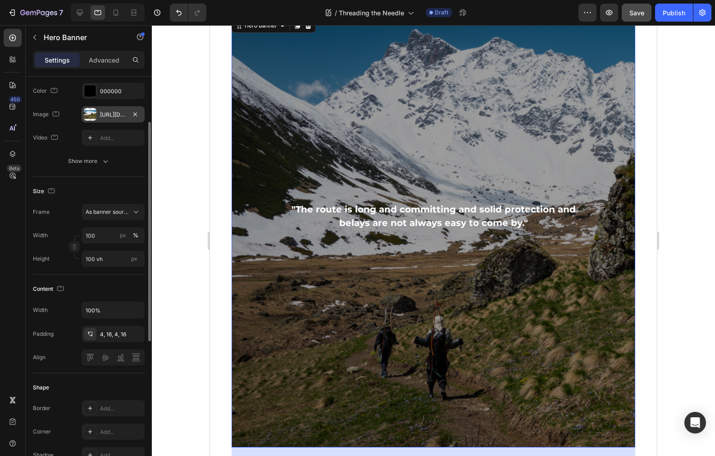
click at [92, 110] on div at bounding box center [90, 114] width 13 height 13
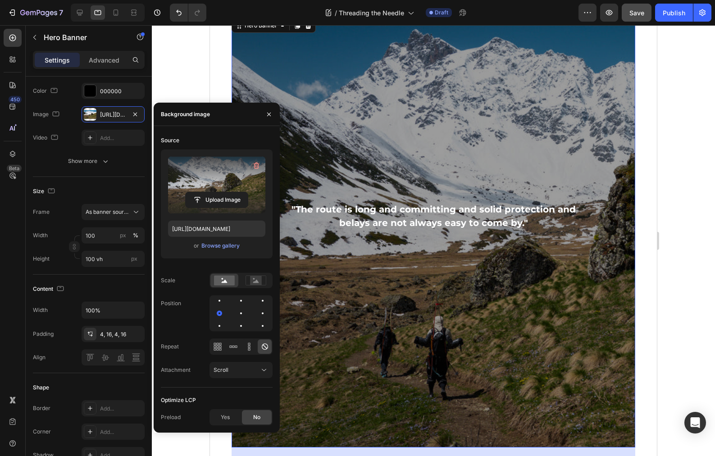
click at [204, 178] on label at bounding box center [216, 185] width 97 height 57
click at [204, 192] on input "file" at bounding box center [217, 199] width 62 height 15
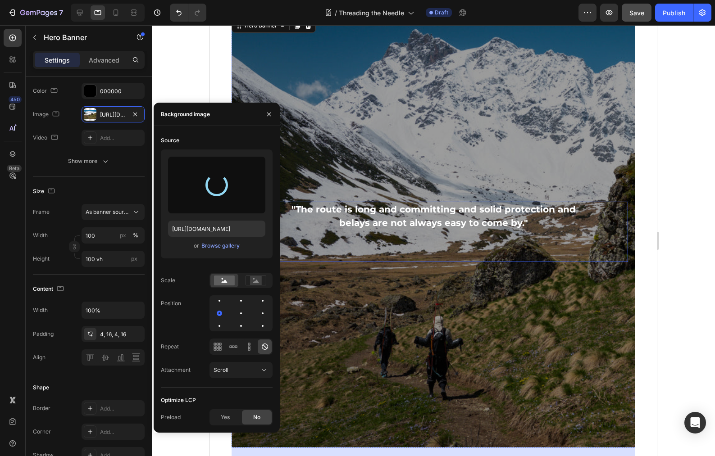
type input "[URL][DOMAIN_NAME]"
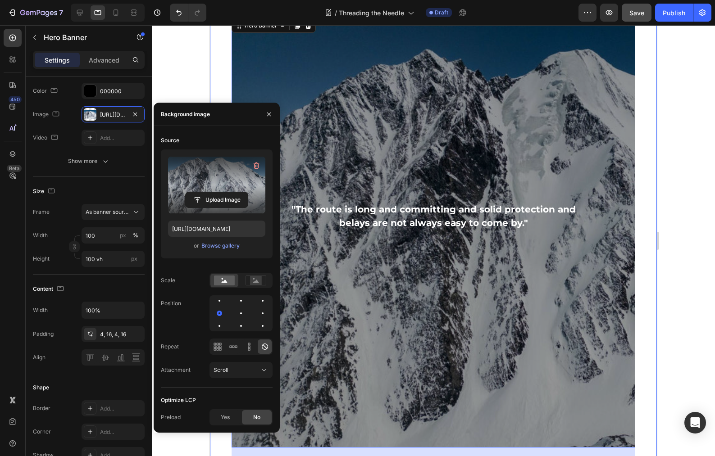
click at [644, 166] on div ""The route is long and committing and solid protection and belays are not alway…" at bounding box center [433, 271] width 447 height 539
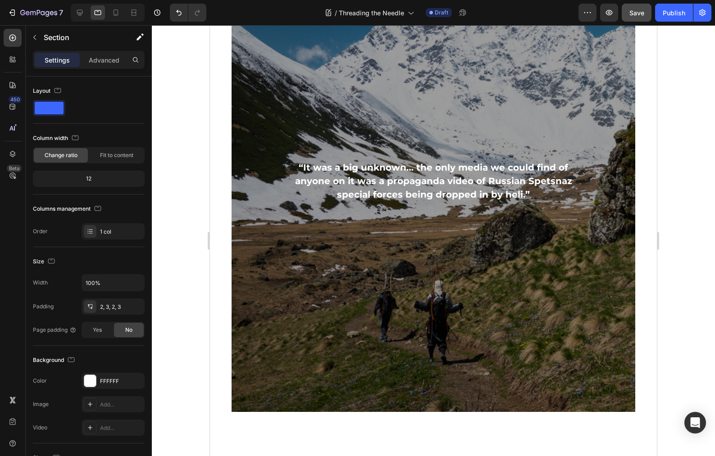
scroll to position [1224, 0]
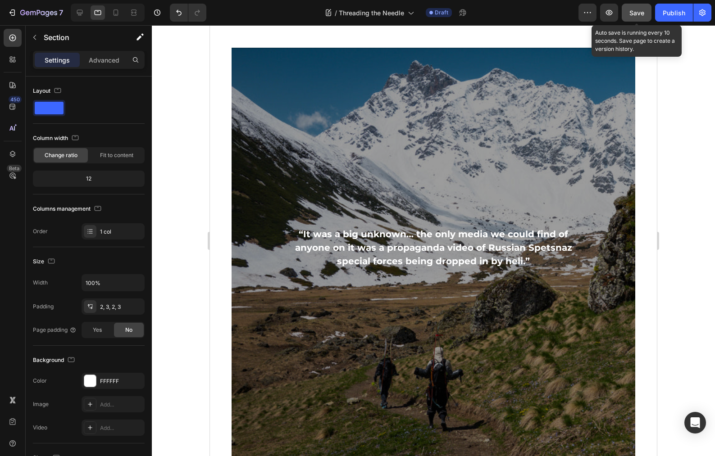
click at [632, 14] on span "Save" at bounding box center [636, 13] width 15 height 8
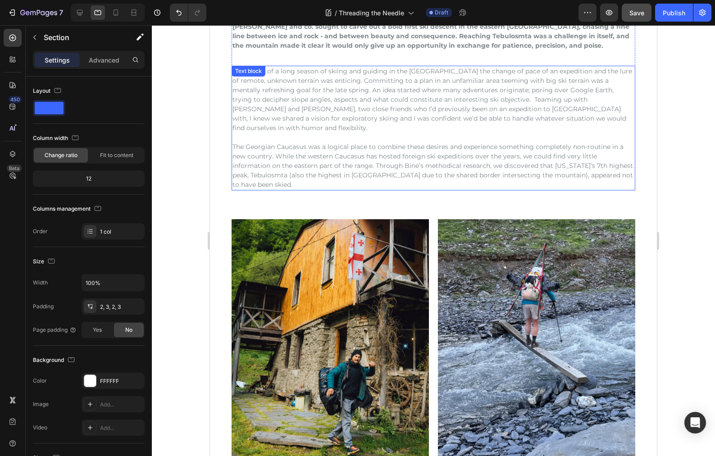
scroll to position [147, 0]
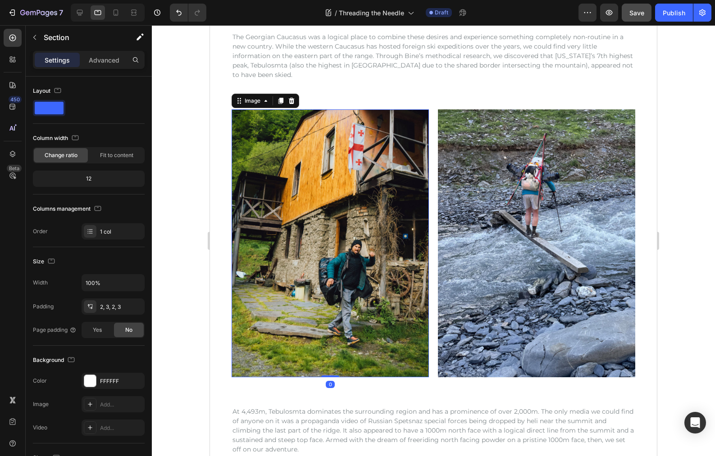
click at [335, 232] on img at bounding box center [329, 243] width 197 height 268
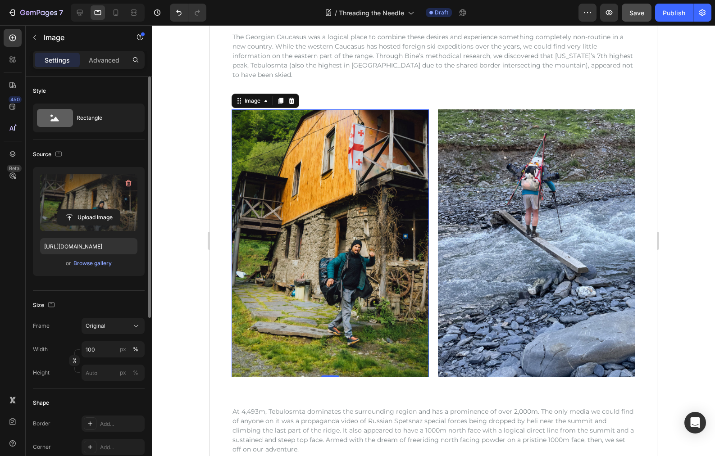
click at [99, 200] on label at bounding box center [88, 202] width 97 height 57
click at [99, 210] on input "file" at bounding box center [89, 217] width 62 height 15
click at [95, 186] on label at bounding box center [88, 202] width 97 height 57
click at [95, 210] on input "file" at bounding box center [89, 217] width 62 height 15
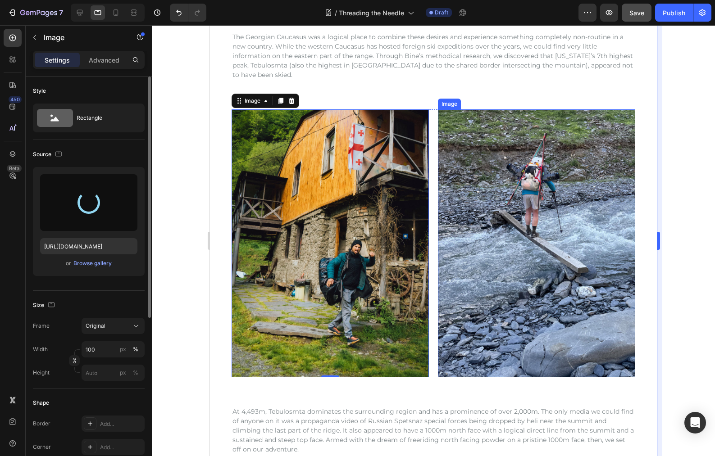
type input "[URL][DOMAIN_NAME]"
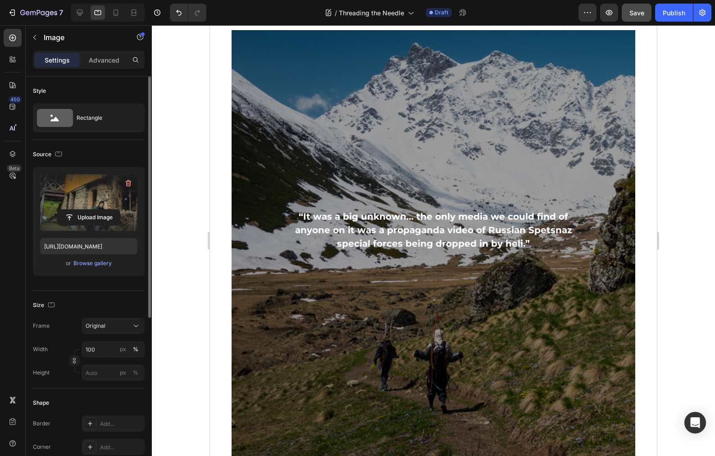
scroll to position [1105, 0]
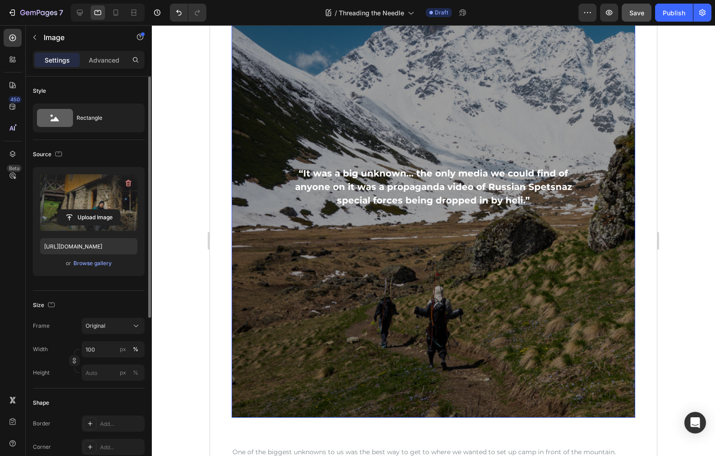
drag, startPoint x: 274, startPoint y: 291, endPoint x: 261, endPoint y: 278, distance: 18.5
click at [274, 291] on div "Overlay" at bounding box center [432, 202] width 403 height 431
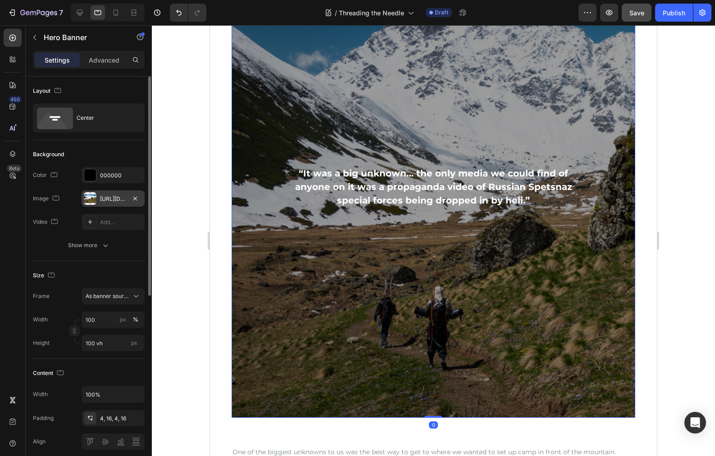
click at [100, 197] on div "[URL][DOMAIN_NAME]" at bounding box center [113, 199] width 26 height 8
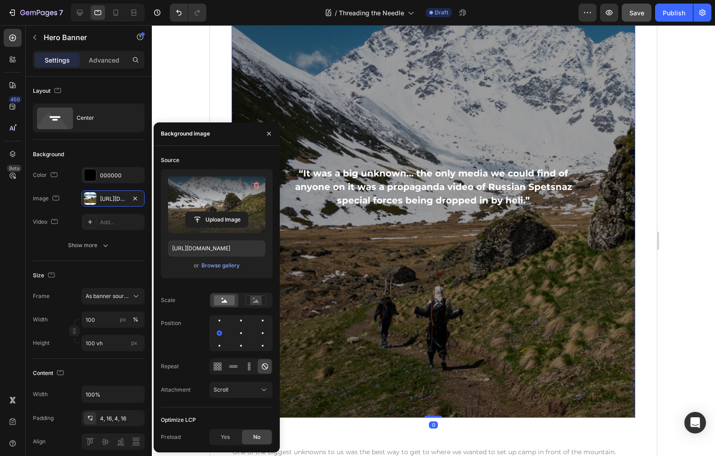
click at [201, 205] on label at bounding box center [216, 205] width 97 height 57
click at [201, 212] on input "file" at bounding box center [217, 219] width 62 height 15
click at [212, 201] on label at bounding box center [216, 205] width 97 height 57
click at [212, 212] on input "file" at bounding box center [217, 219] width 62 height 15
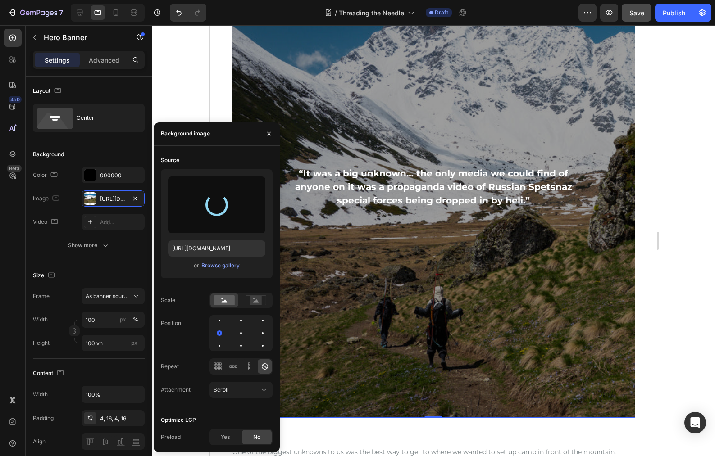
type input "[URL][DOMAIN_NAME]"
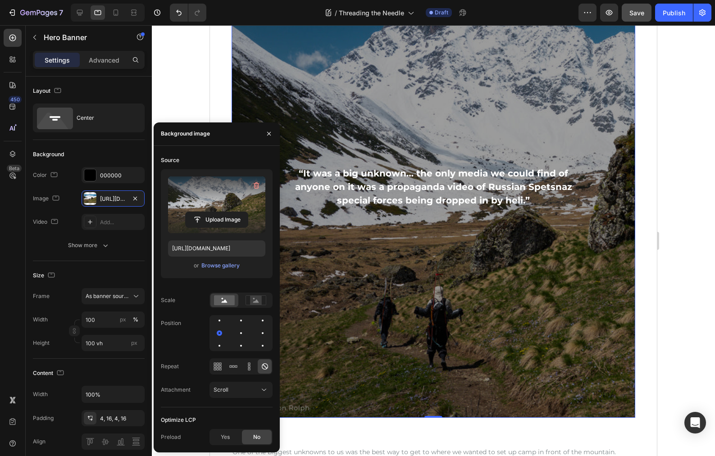
click at [194, 61] on div at bounding box center [433, 240] width 563 height 431
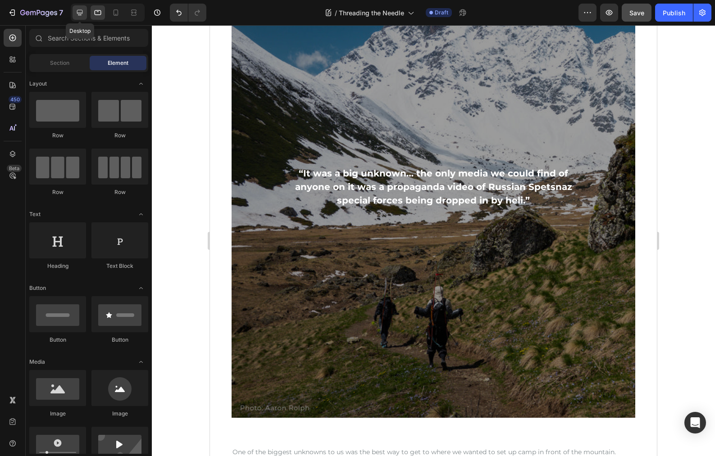
click at [78, 13] on icon at bounding box center [80, 13] width 6 height 6
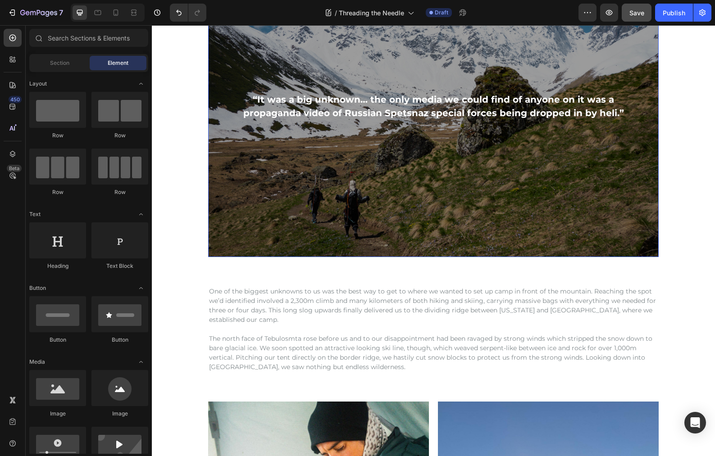
click at [278, 183] on div "Overlay" at bounding box center [433, 122] width 450 height 270
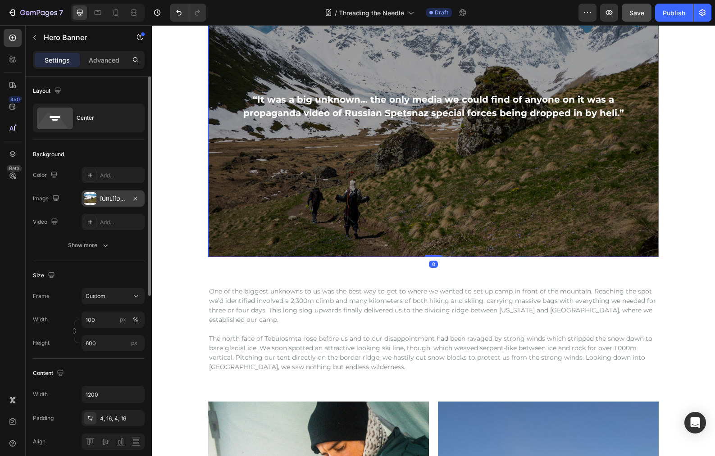
click at [90, 198] on div at bounding box center [90, 198] width 13 height 13
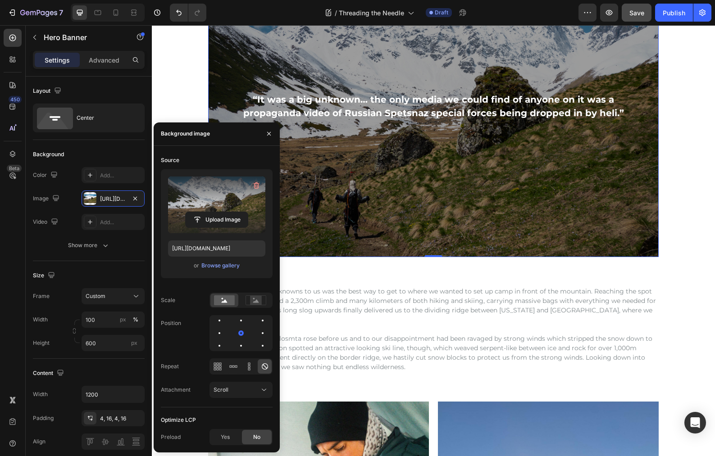
click at [222, 199] on label at bounding box center [216, 205] width 97 height 57
click at [222, 212] on input "file" at bounding box center [217, 219] width 62 height 15
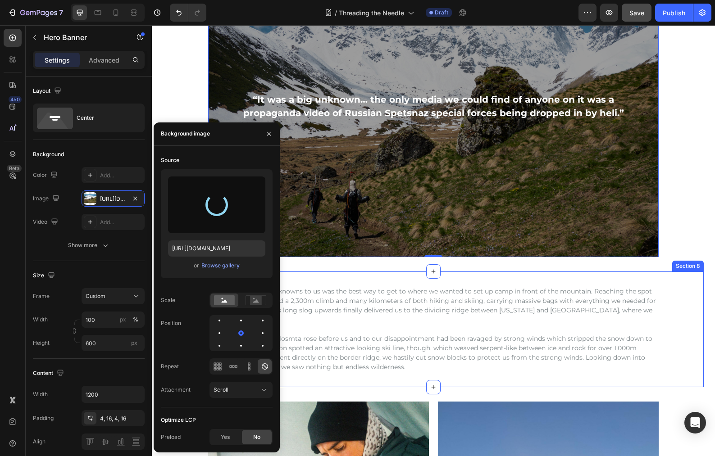
type input "[URL][DOMAIN_NAME]"
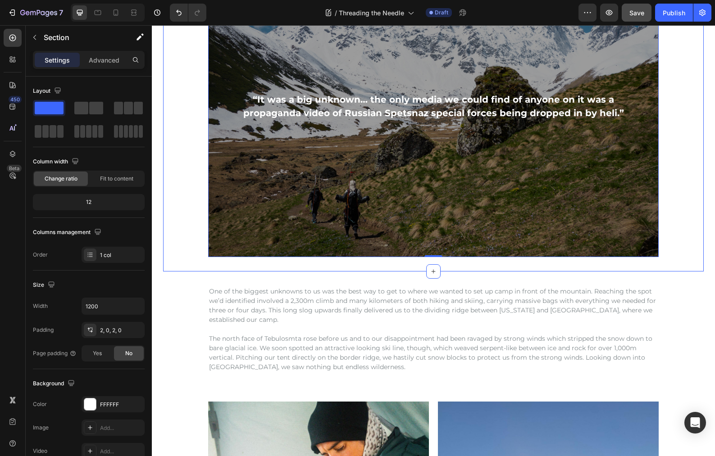
click at [183, 77] on div "“It was a big unknown… the only media we could find of anyone on it was a propa…" at bounding box center [433, 122] width 540 height 270
click at [282, 194] on div "Overlay" at bounding box center [433, 122] width 450 height 270
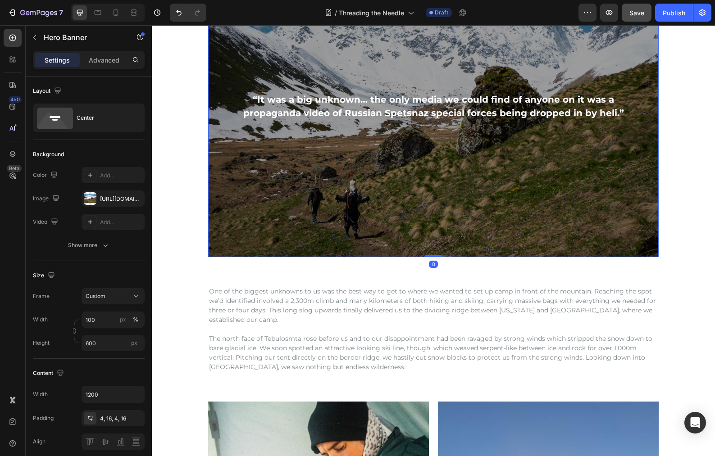
click at [281, 200] on div "Overlay" at bounding box center [433, 122] width 450 height 270
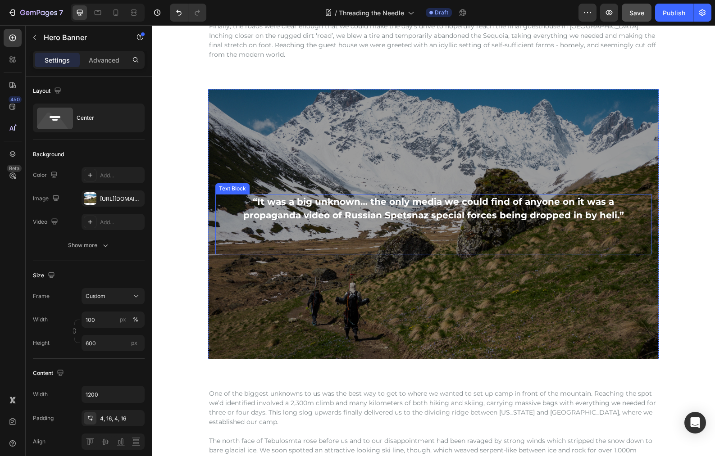
scroll to position [726, 0]
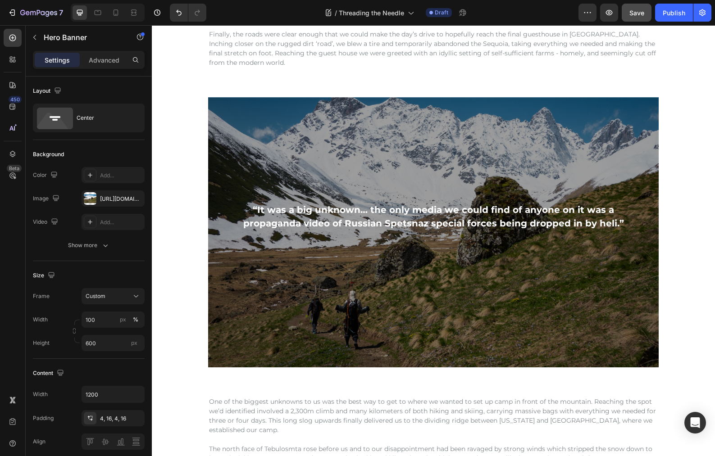
click at [240, 316] on div "Overlay" at bounding box center [433, 232] width 450 height 270
click at [114, 202] on div "[URL][DOMAIN_NAME]" at bounding box center [113, 199] width 26 height 8
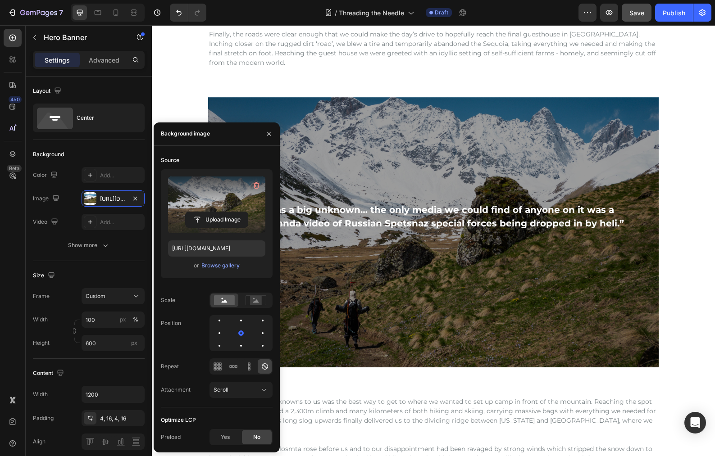
click at [214, 200] on label at bounding box center [216, 205] width 97 height 57
click at [214, 212] on input "file" at bounding box center [217, 219] width 62 height 15
drag, startPoint x: 271, startPoint y: 134, endPoint x: 230, endPoint y: 184, distance: 64.6
click at [271, 134] on icon "button" at bounding box center [268, 133] width 7 height 7
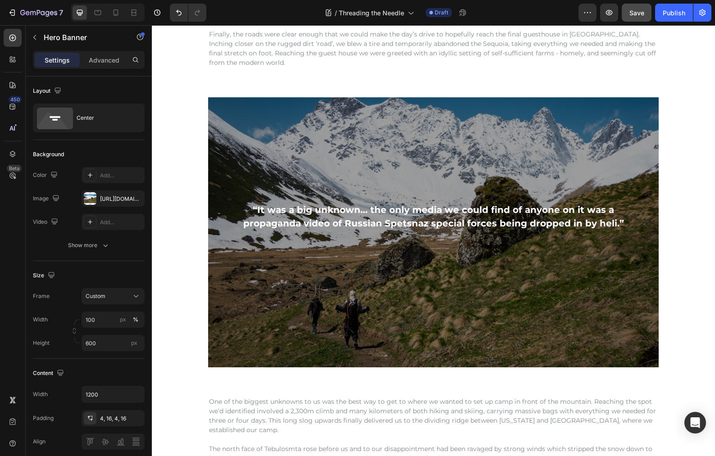
click at [340, 315] on div "Overlay" at bounding box center [433, 232] width 450 height 270
click at [104, 199] on div "[URL][DOMAIN_NAME]" at bounding box center [113, 199] width 26 height 8
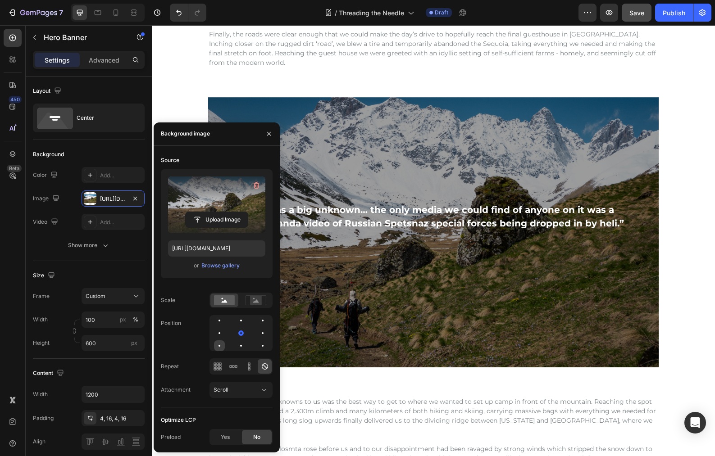
click at [235, 344] on div at bounding box center [240, 345] width 11 height 11
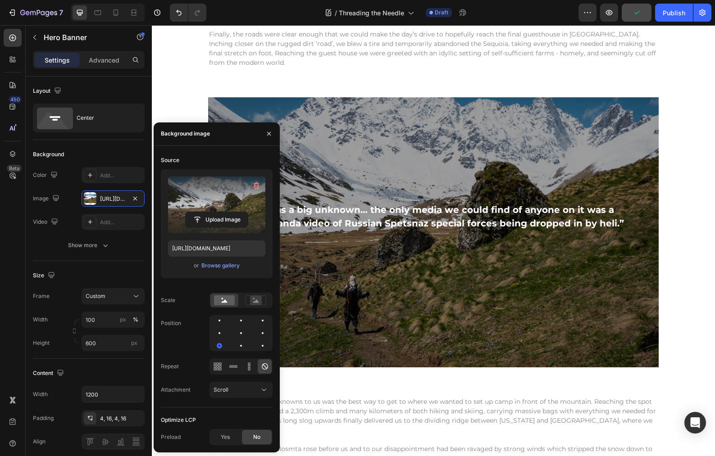
click at [376, 344] on div "Overlay" at bounding box center [433, 232] width 450 height 270
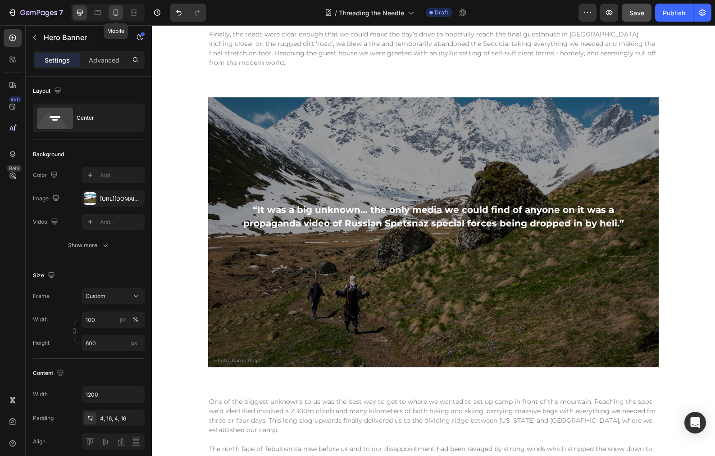
click at [113, 14] on icon at bounding box center [115, 12] width 5 height 6
type input "100%"
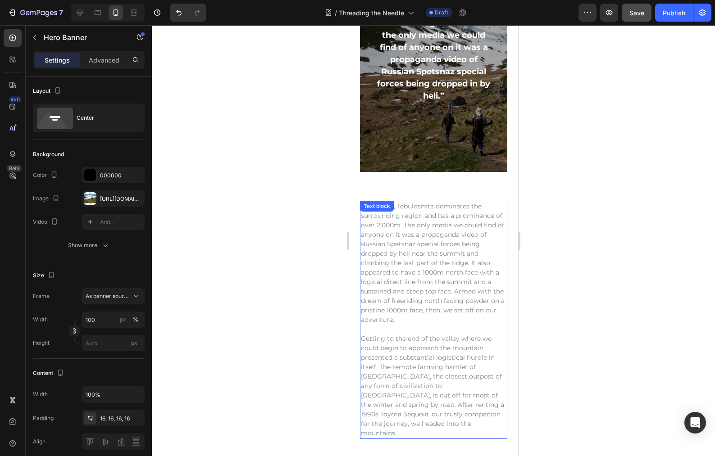
scroll to position [600, 0]
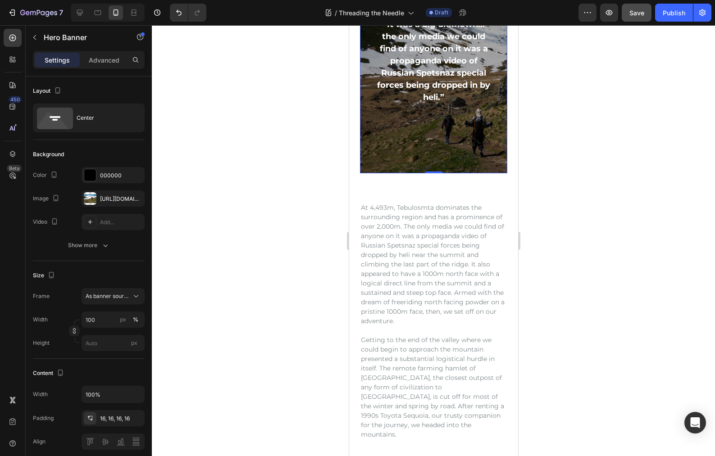
click at [391, 137] on div "Overlay" at bounding box center [432, 60] width 147 height 225
click at [113, 197] on div "[URL][DOMAIN_NAME]" at bounding box center [113, 199] width 26 height 8
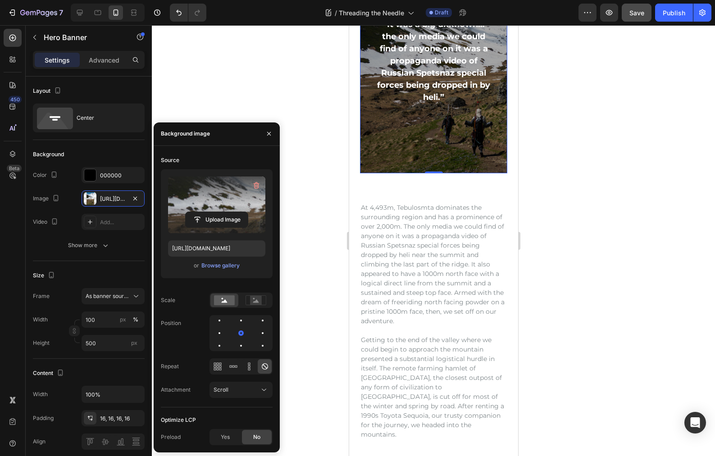
click at [217, 202] on label at bounding box center [216, 205] width 97 height 57
click at [217, 212] on input "file" at bounding box center [217, 219] width 62 height 15
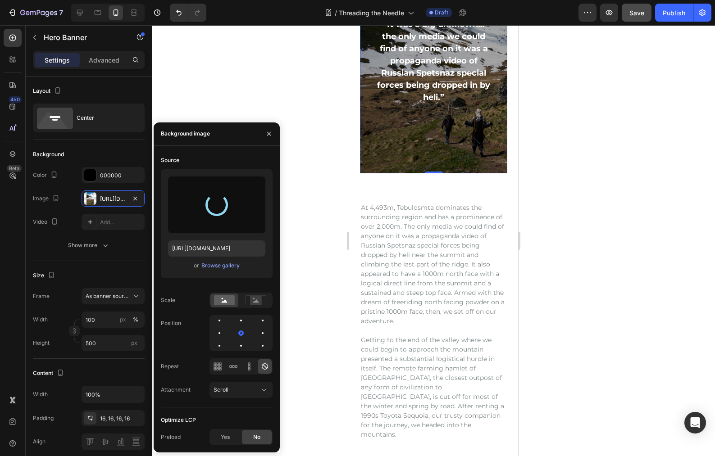
type input "[URL][DOMAIN_NAME]"
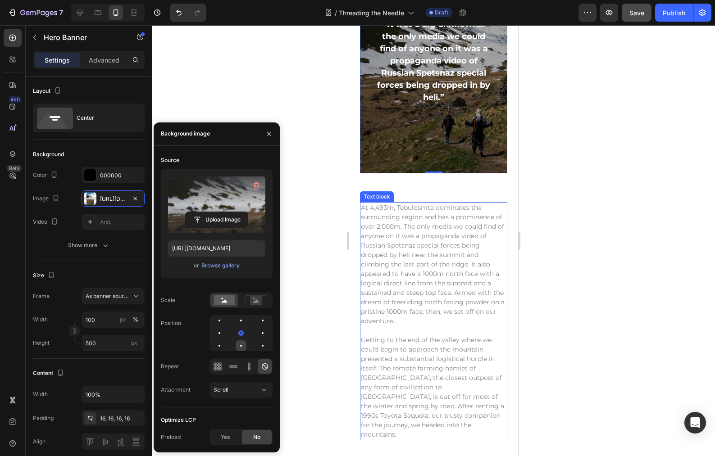
click at [240, 346] on div at bounding box center [241, 346] width 2 height 2
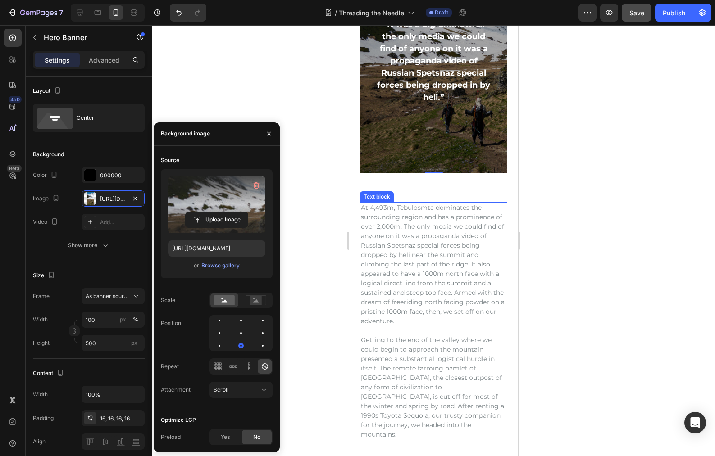
click at [339, 290] on div at bounding box center [433, 240] width 563 height 431
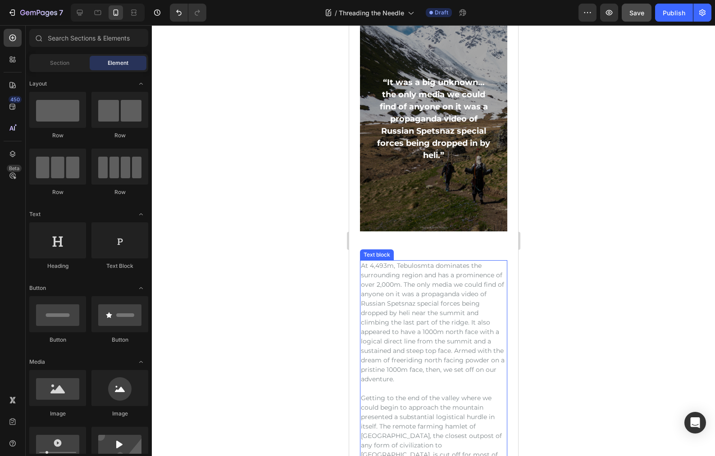
scroll to position [523, 0]
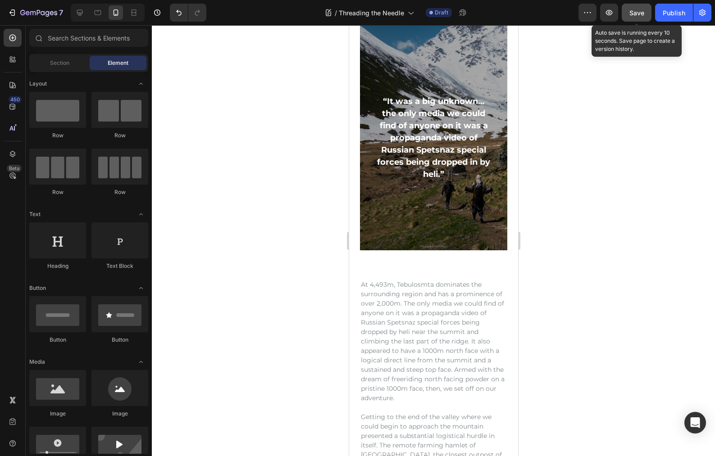
click at [636, 11] on span "Save" at bounding box center [636, 13] width 15 height 8
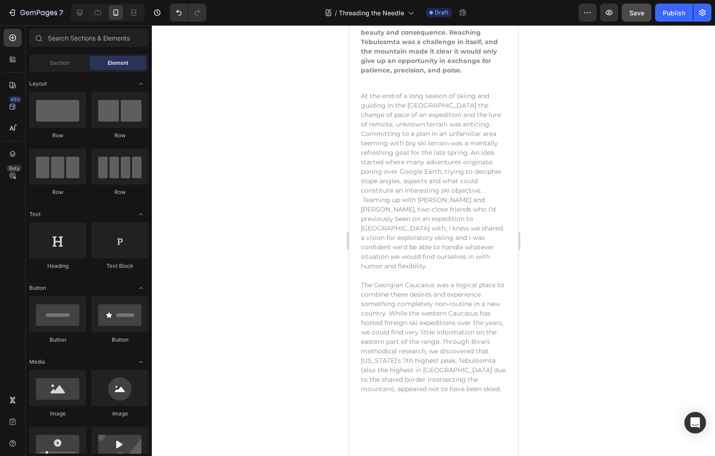
scroll to position [0, 0]
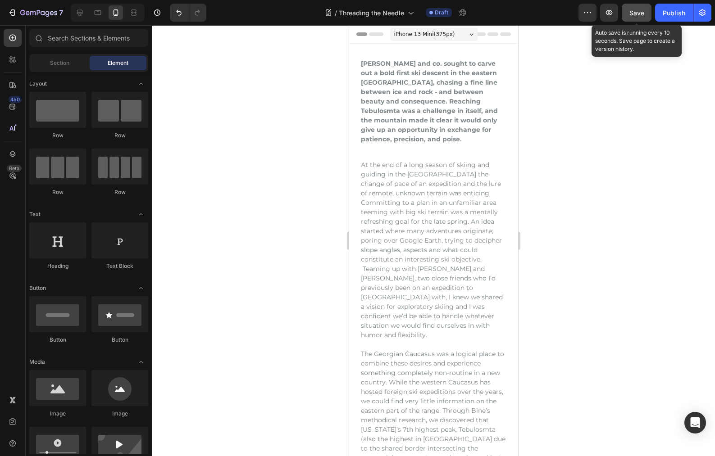
click at [635, 11] on span "Save" at bounding box center [636, 13] width 15 height 8
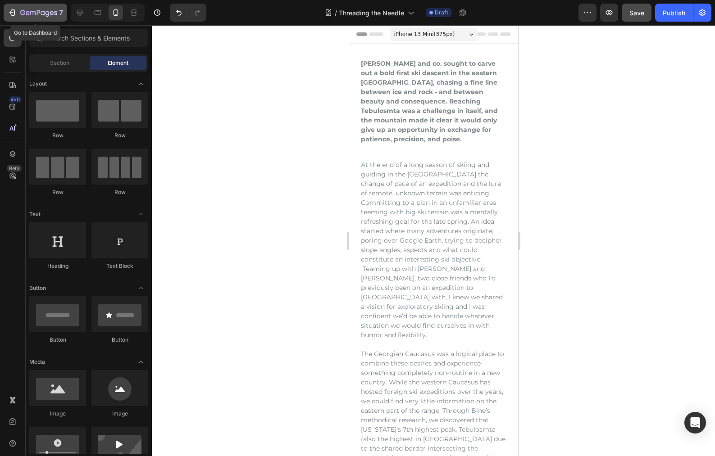
click at [44, 13] on icon "button" at bounding box center [43, 13] width 4 height 4
